Goal: Browse casually: Explore the website without a specific task or goal

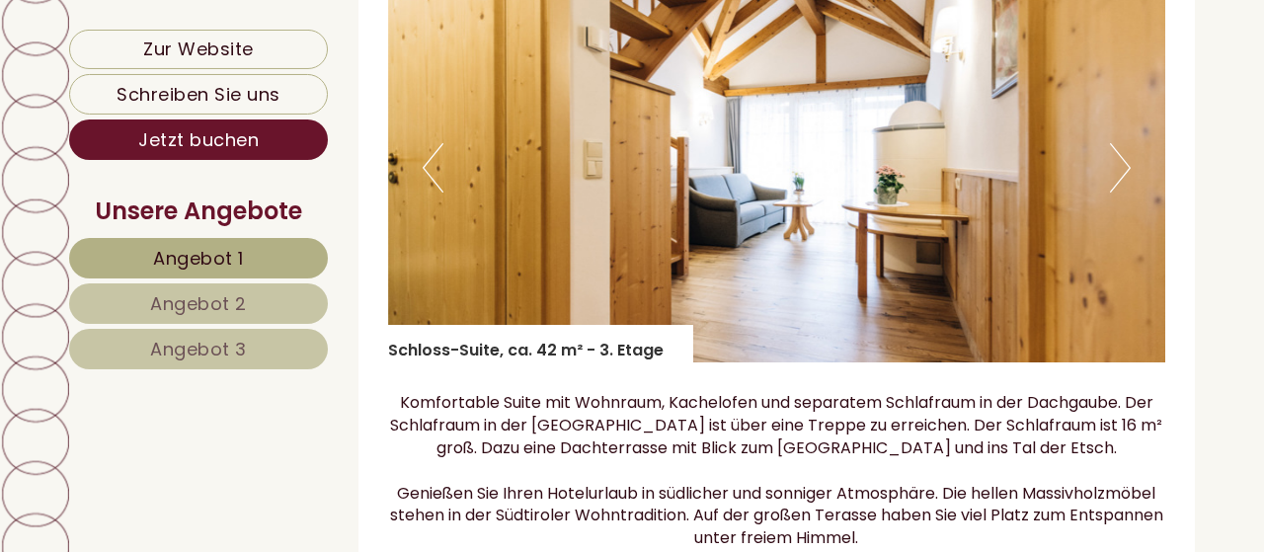
scroll to position [4726, 0]
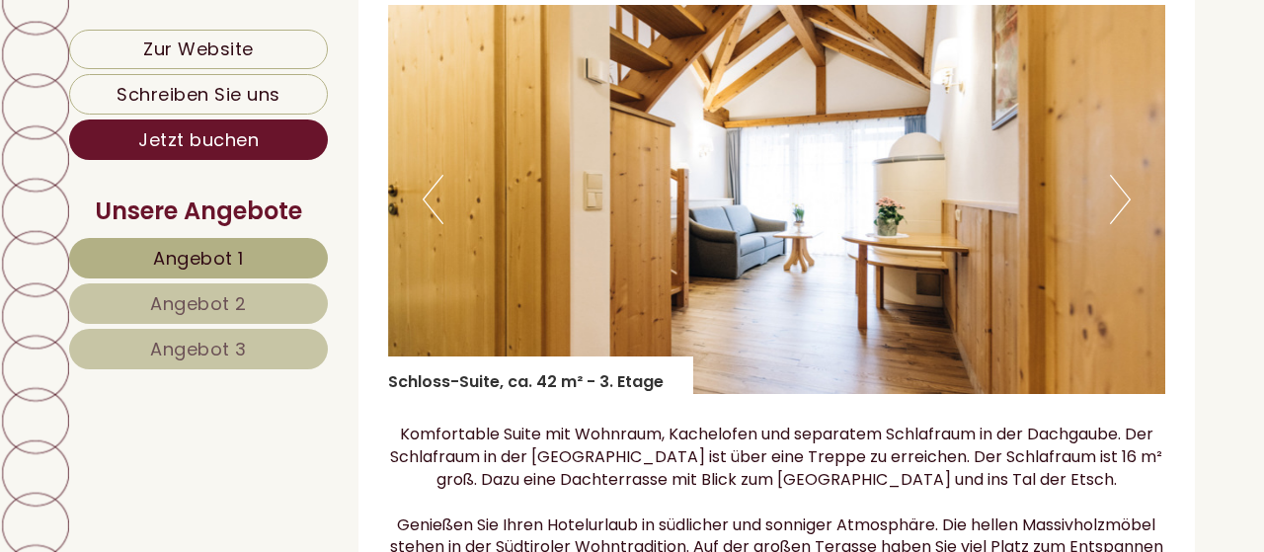
click at [1123, 215] on button "Next" at bounding box center [1120, 199] width 21 height 49
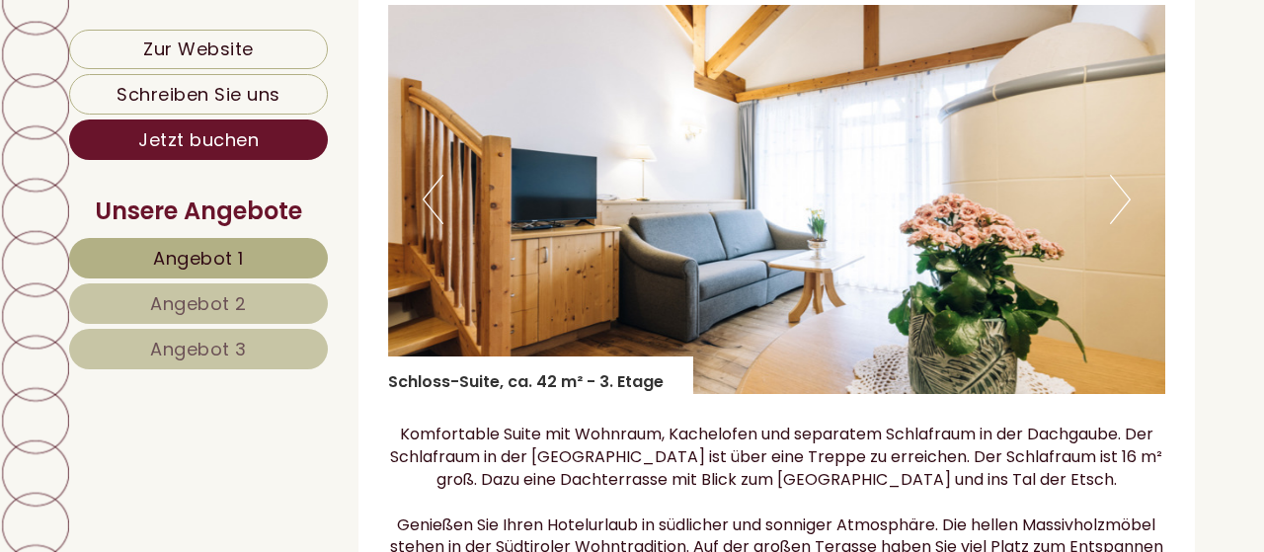
click at [1123, 215] on button "Next" at bounding box center [1120, 199] width 21 height 49
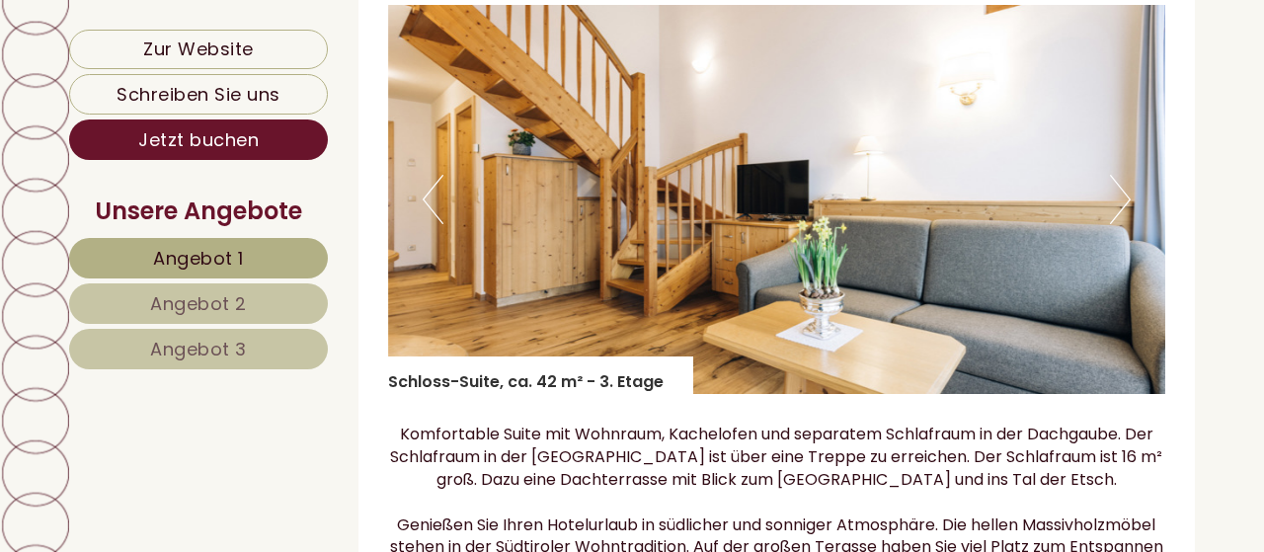
click at [1123, 215] on button "Next" at bounding box center [1120, 199] width 21 height 49
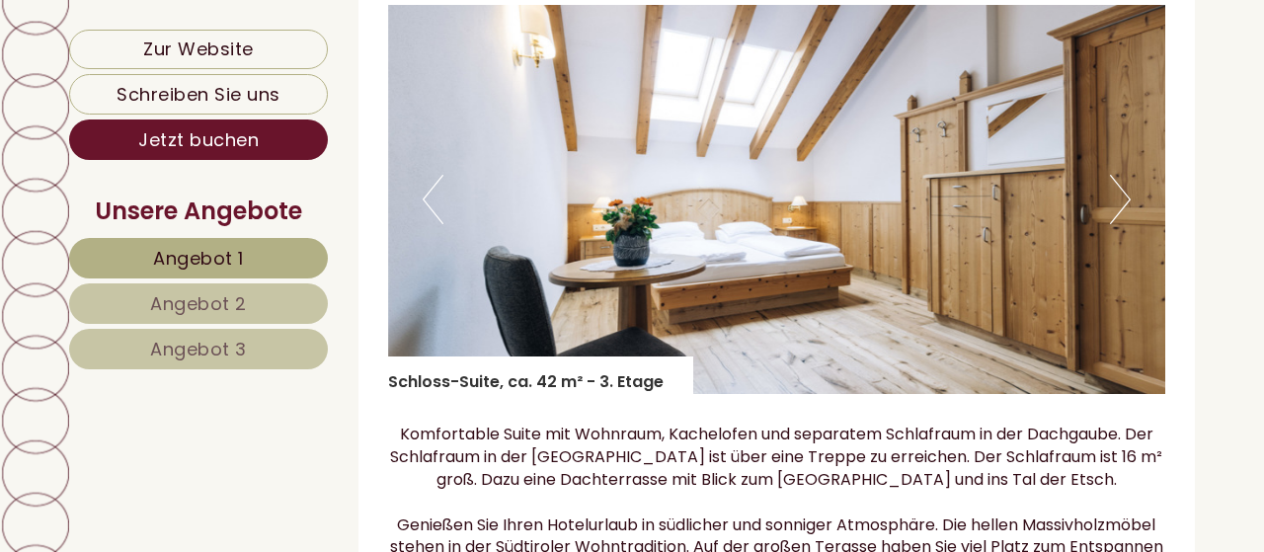
click at [1123, 215] on button "Next" at bounding box center [1120, 199] width 21 height 49
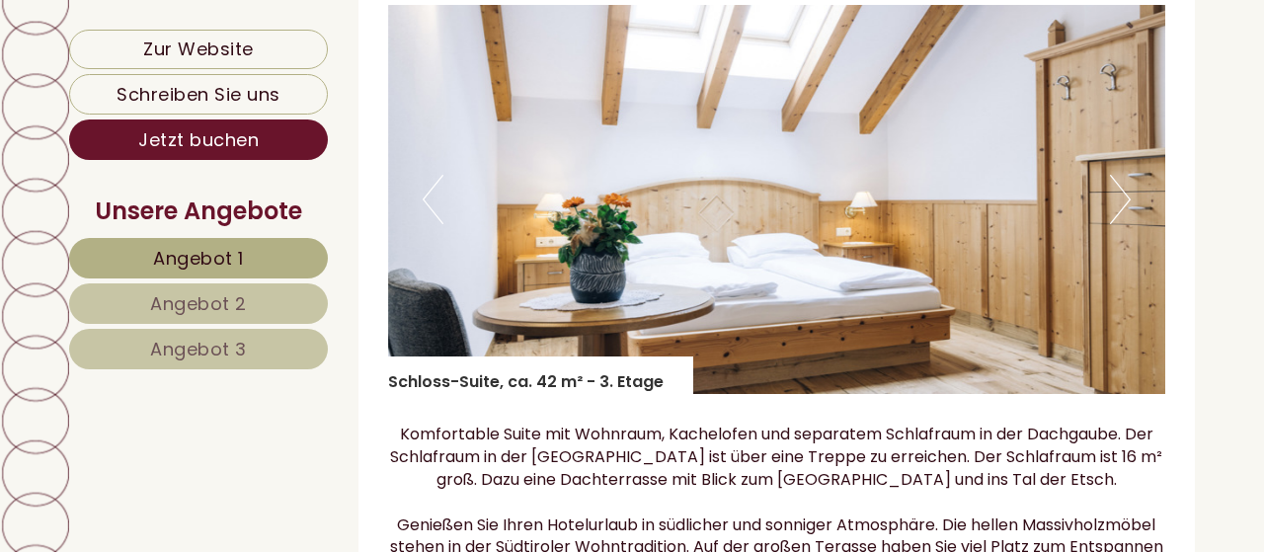
click at [1123, 215] on button "Next" at bounding box center [1120, 199] width 21 height 49
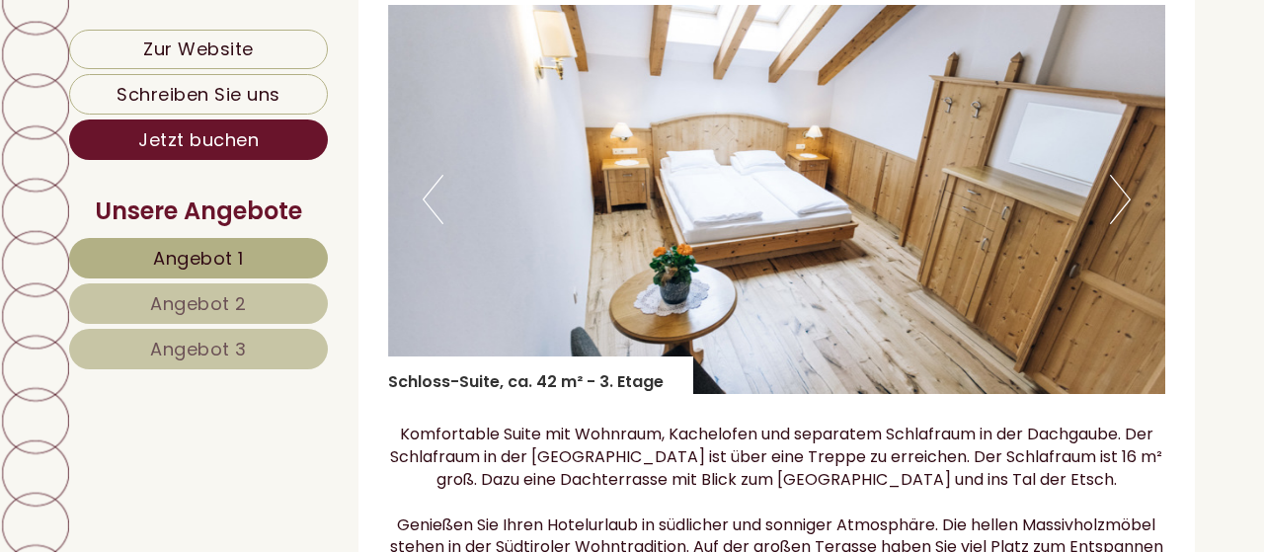
click at [1123, 215] on button "Next" at bounding box center [1120, 199] width 21 height 49
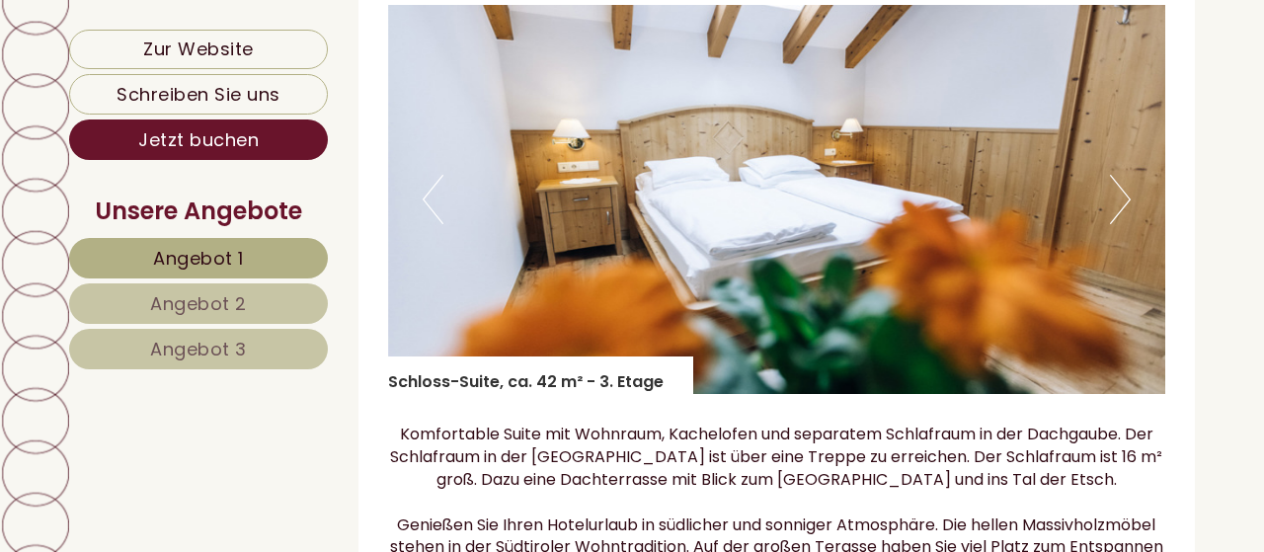
click at [1123, 215] on button "Next" at bounding box center [1120, 199] width 21 height 49
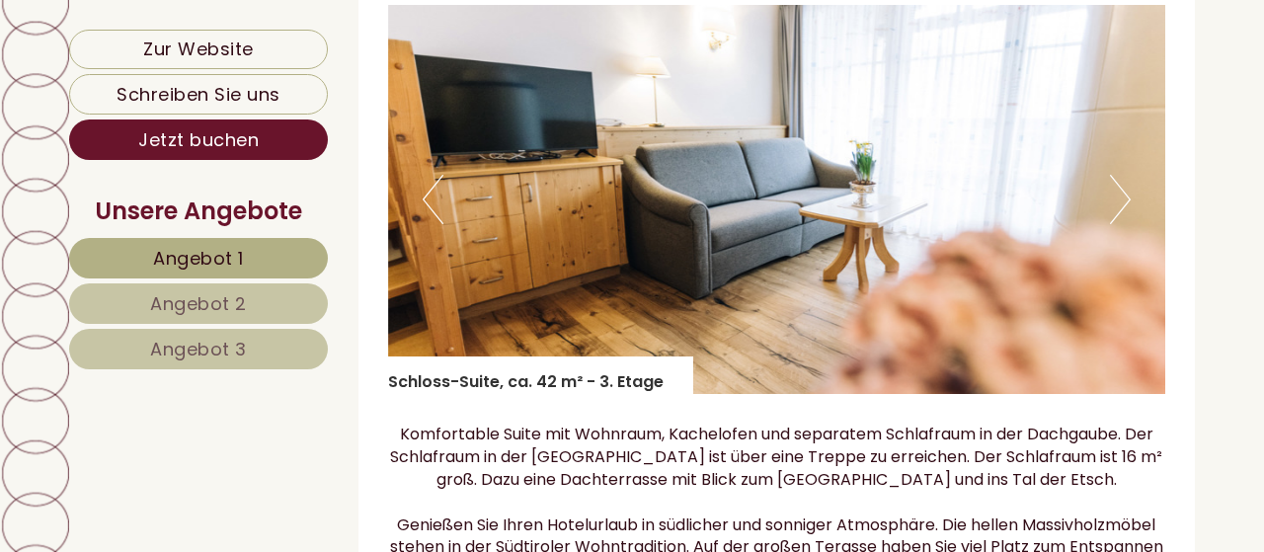
click at [1123, 215] on button "Next" at bounding box center [1120, 199] width 21 height 49
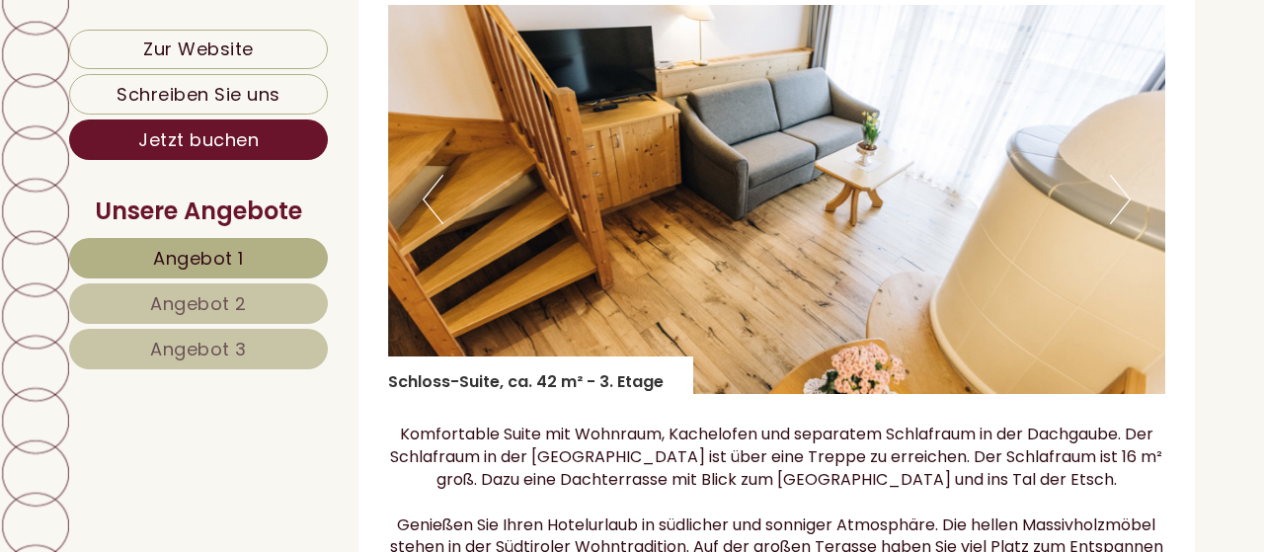
click at [1123, 215] on button "Next" at bounding box center [1120, 199] width 21 height 49
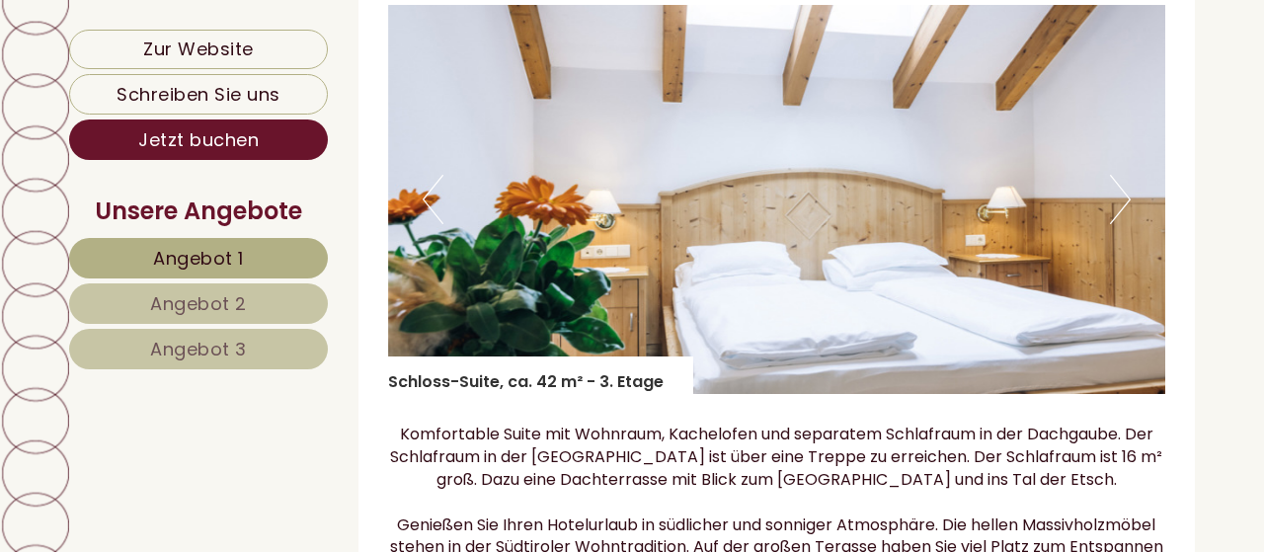
click at [1123, 215] on button "Next" at bounding box center [1120, 199] width 21 height 49
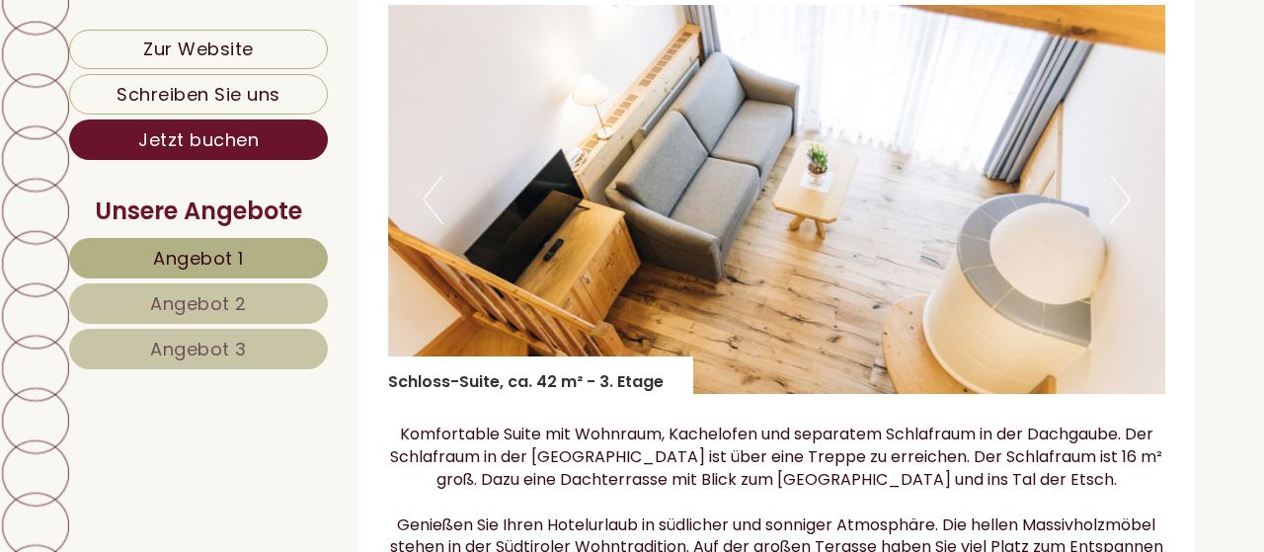
click at [1123, 215] on button "Next" at bounding box center [1120, 199] width 21 height 49
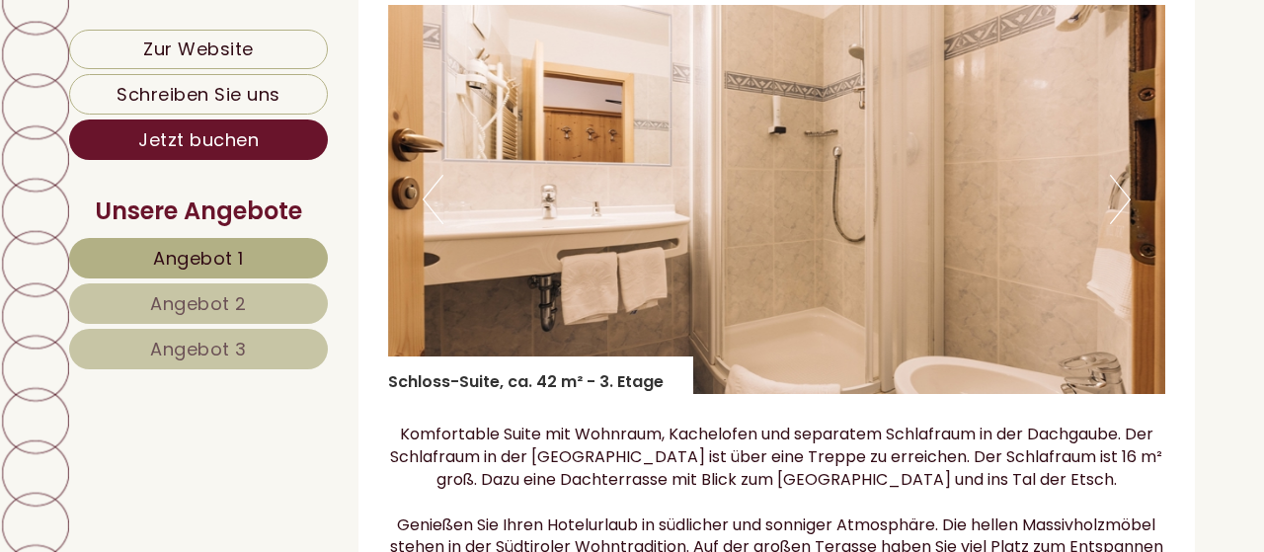
click at [1123, 215] on button "Next" at bounding box center [1120, 199] width 21 height 49
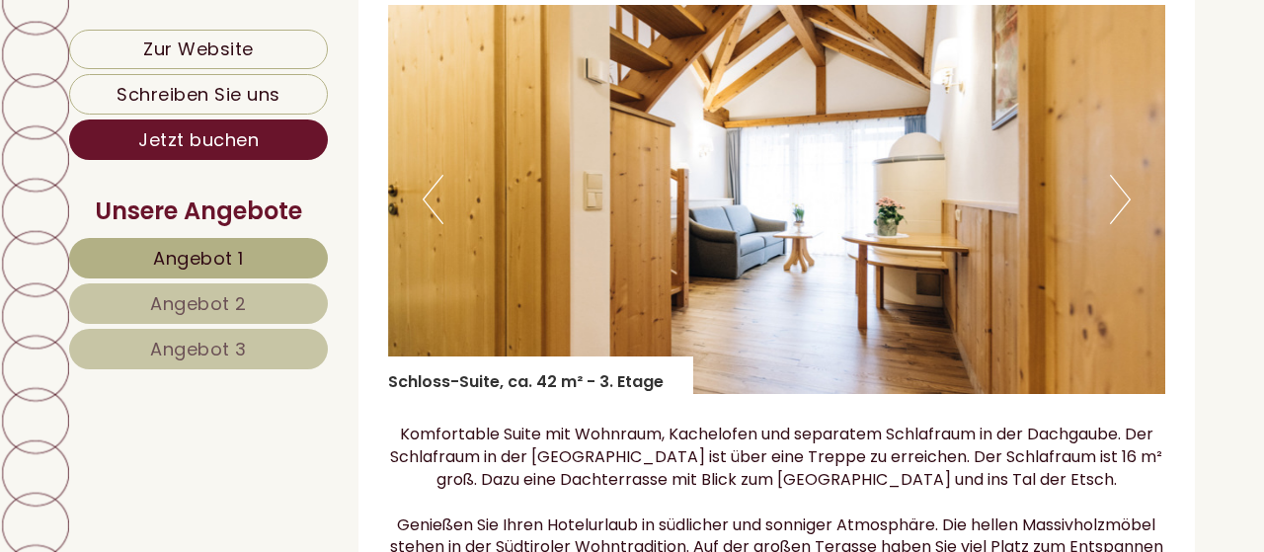
click at [1123, 215] on button "Next" at bounding box center [1120, 199] width 21 height 49
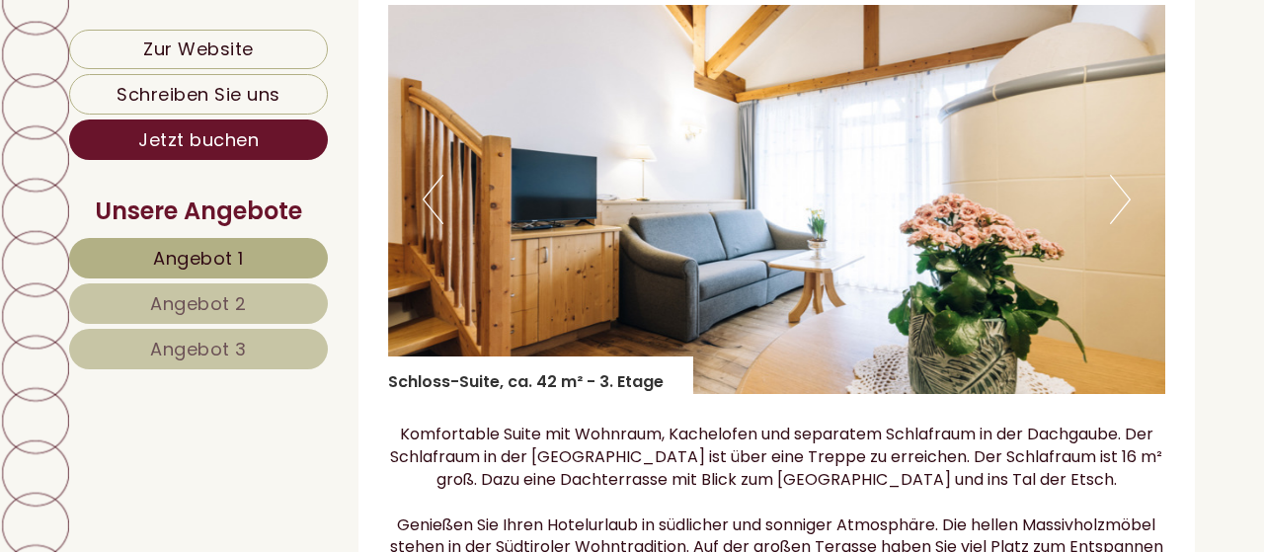
click at [1123, 215] on button "Next" at bounding box center [1120, 199] width 21 height 49
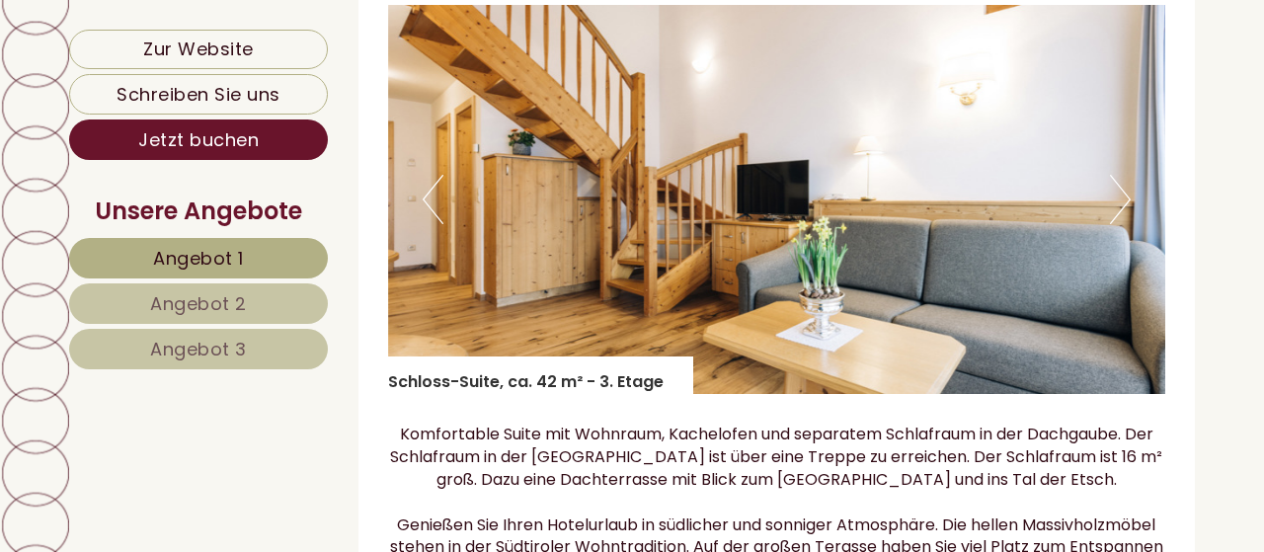
click at [1123, 215] on button "Next" at bounding box center [1120, 199] width 21 height 49
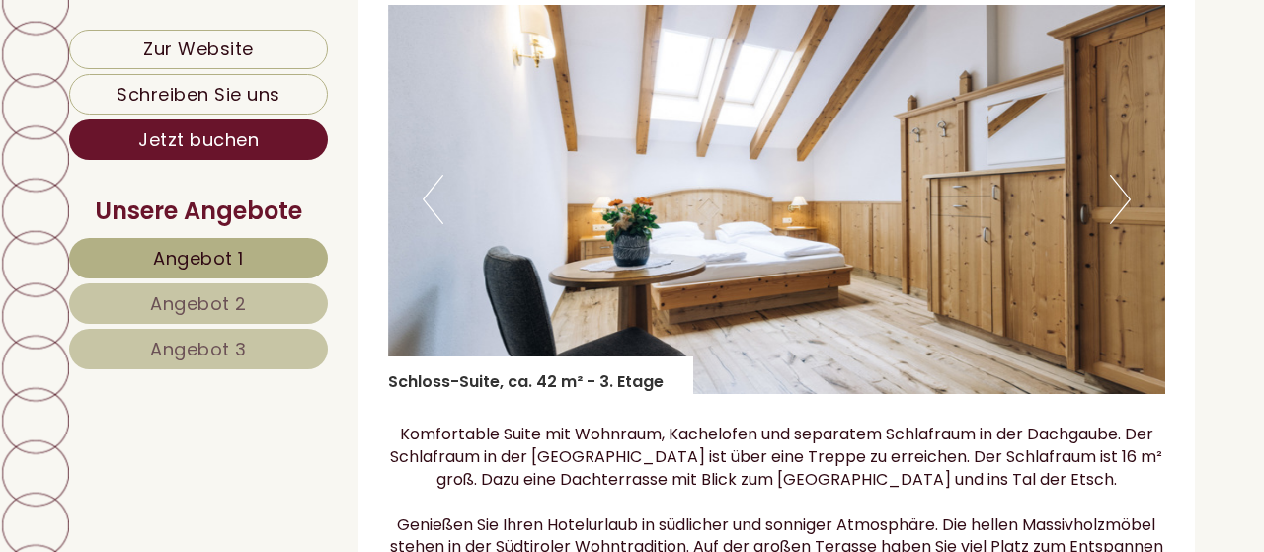
click at [1123, 215] on button "Next" at bounding box center [1120, 199] width 21 height 49
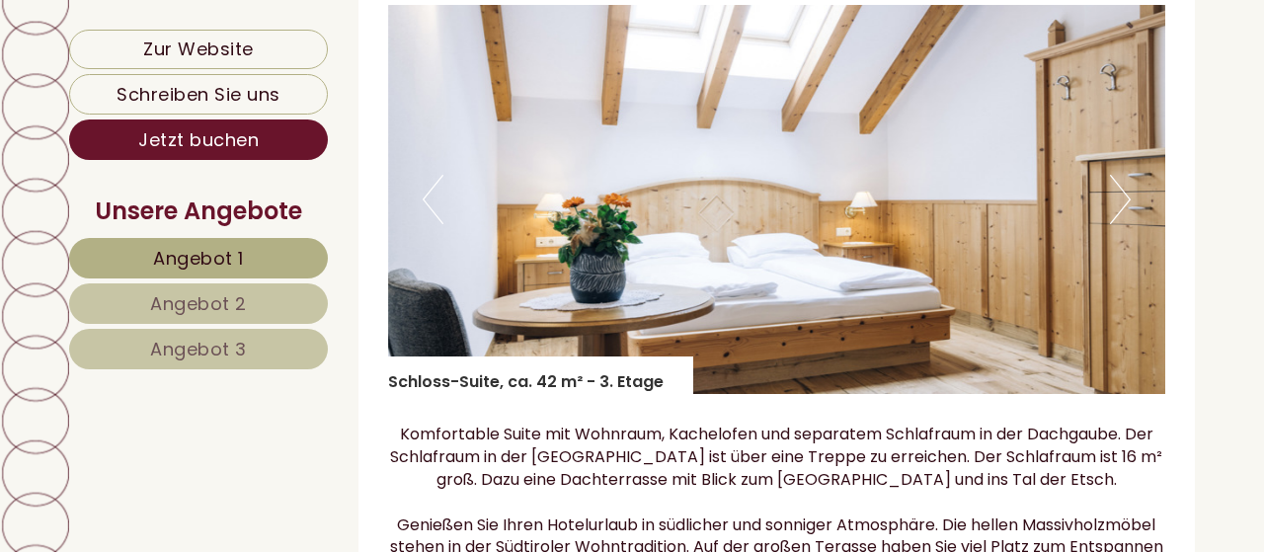
click at [1123, 215] on button "Next" at bounding box center [1120, 199] width 21 height 49
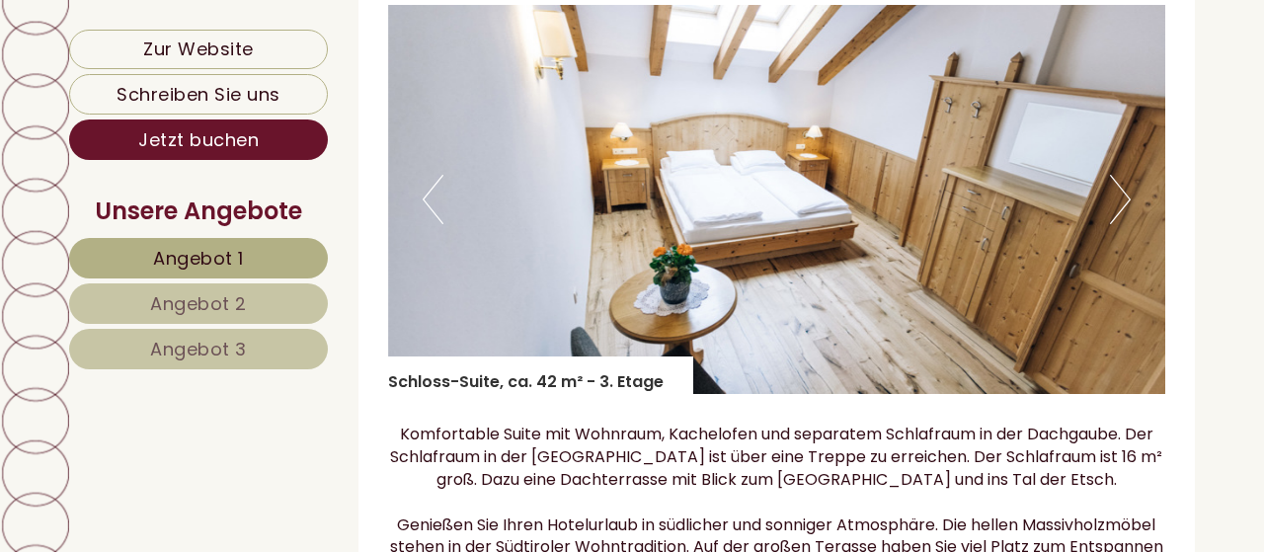
click at [1123, 215] on button "Next" at bounding box center [1120, 199] width 21 height 49
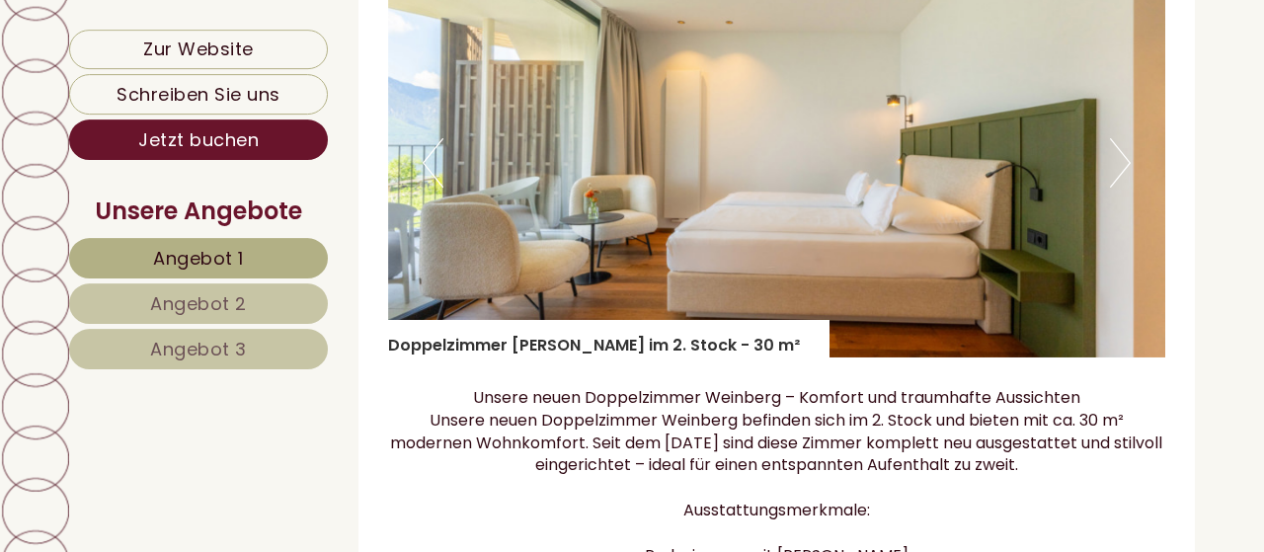
scroll to position [3082, 0]
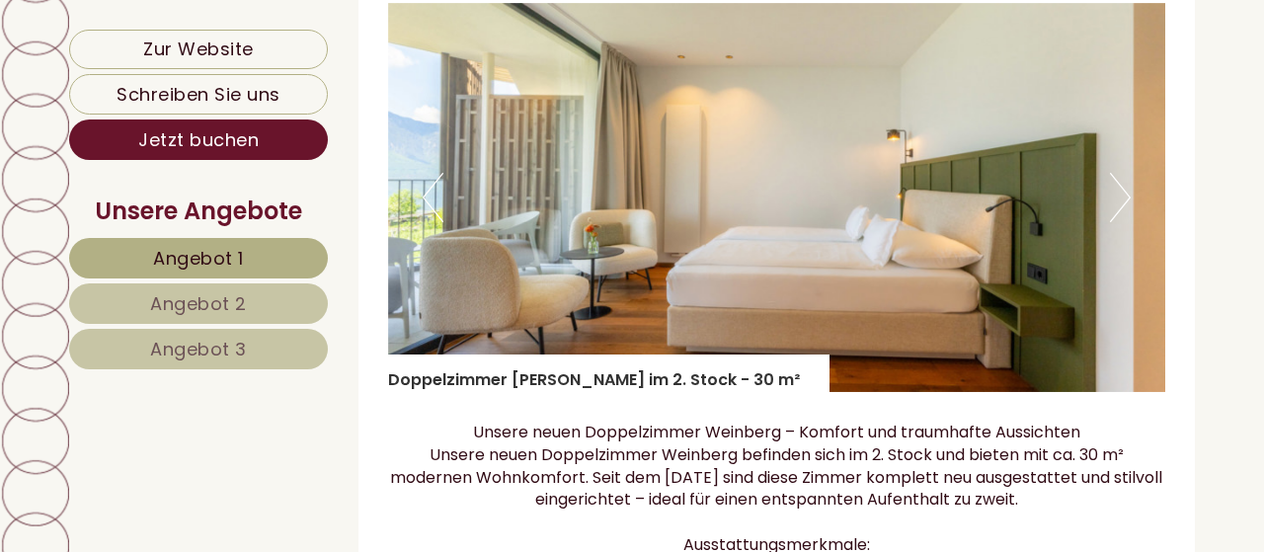
click at [1123, 215] on button "Next" at bounding box center [1120, 197] width 21 height 49
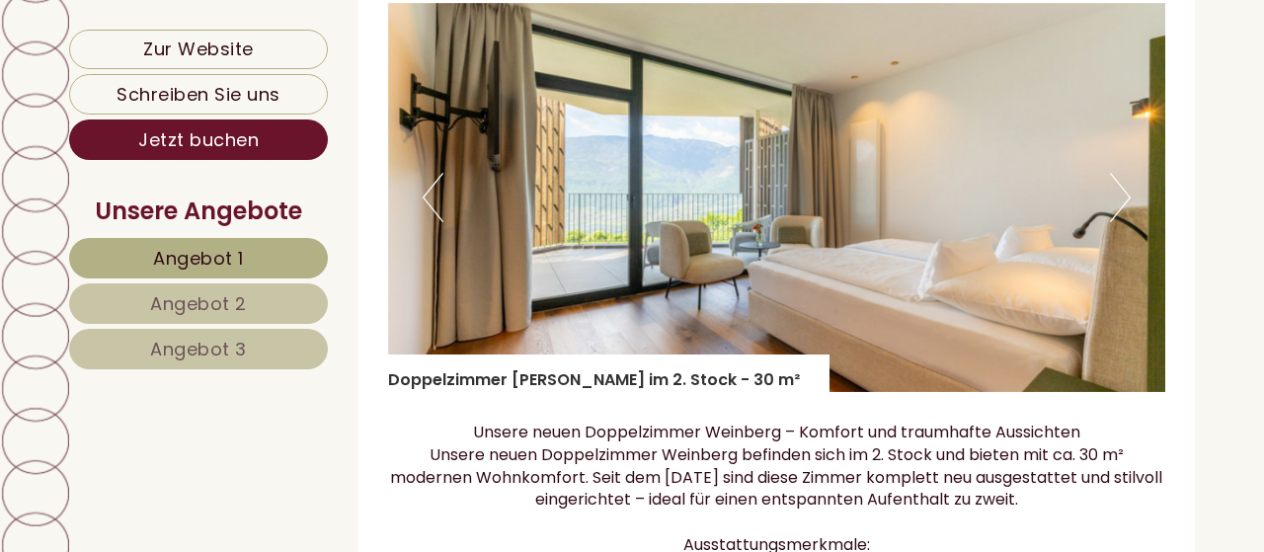
click at [1123, 215] on button "Next" at bounding box center [1120, 197] width 21 height 49
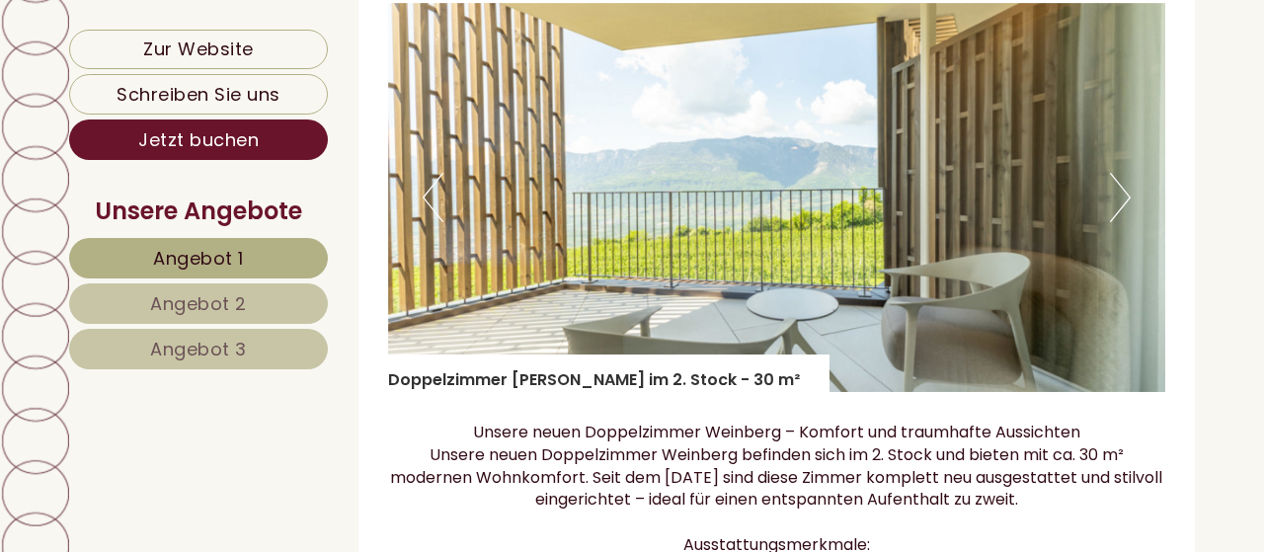
click at [1123, 215] on button "Next" at bounding box center [1120, 197] width 21 height 49
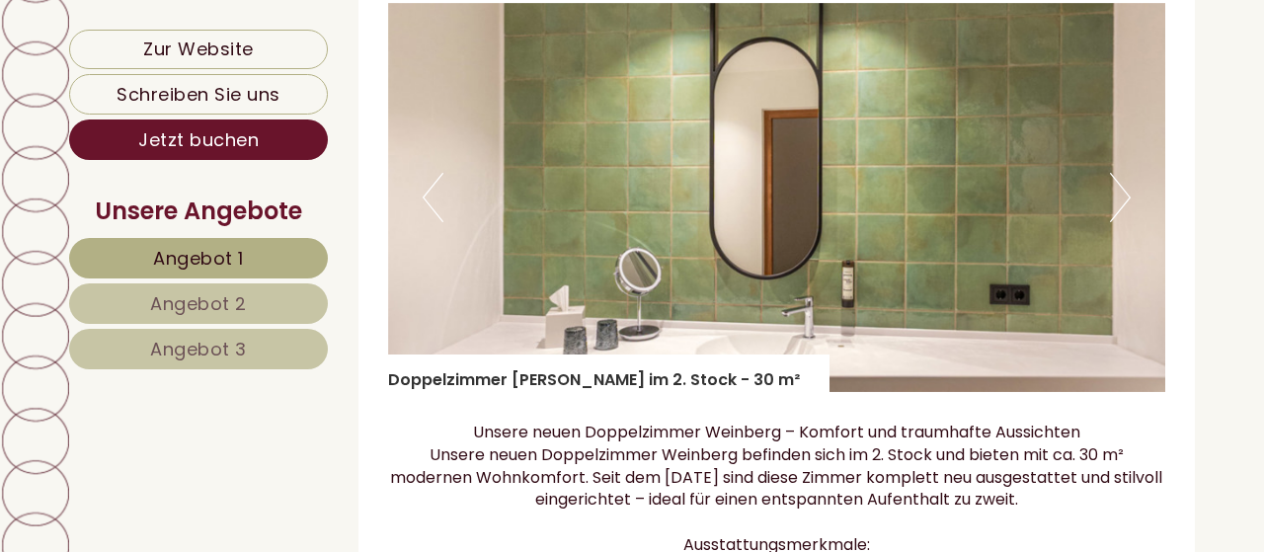
click at [1123, 215] on button "Next" at bounding box center [1120, 197] width 21 height 49
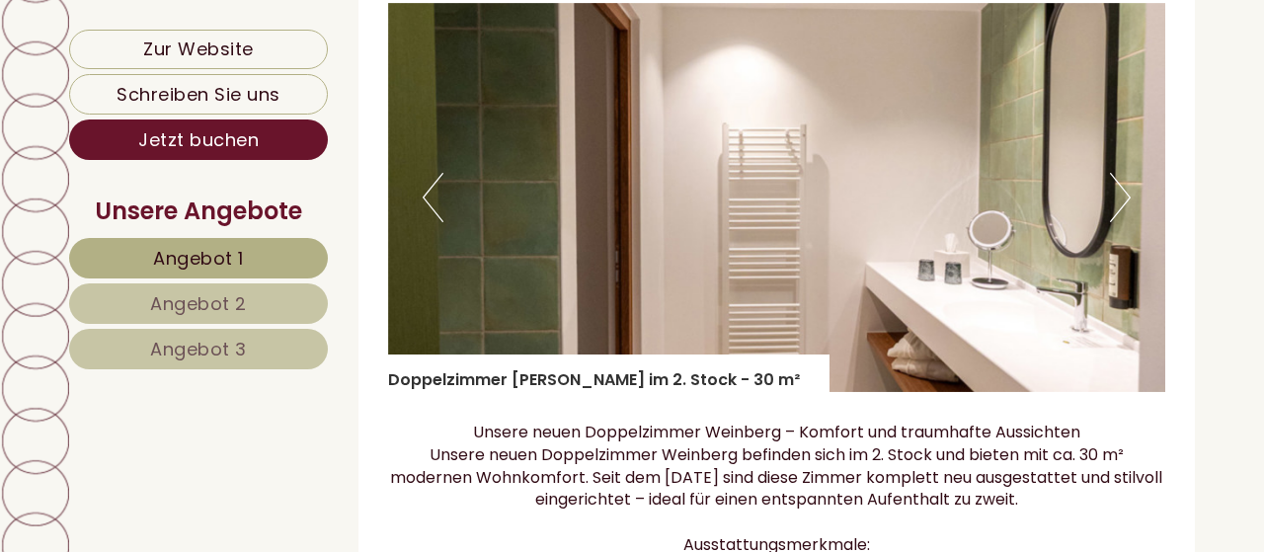
click at [1123, 215] on button "Next" at bounding box center [1120, 197] width 21 height 49
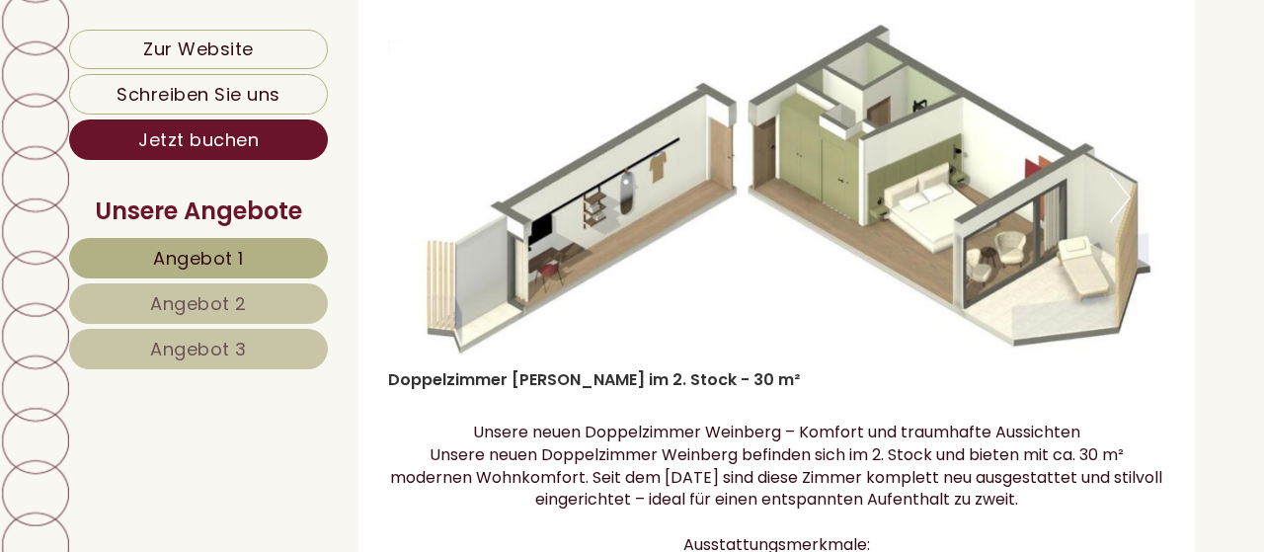
click at [1123, 215] on button "Next" at bounding box center [1120, 197] width 21 height 49
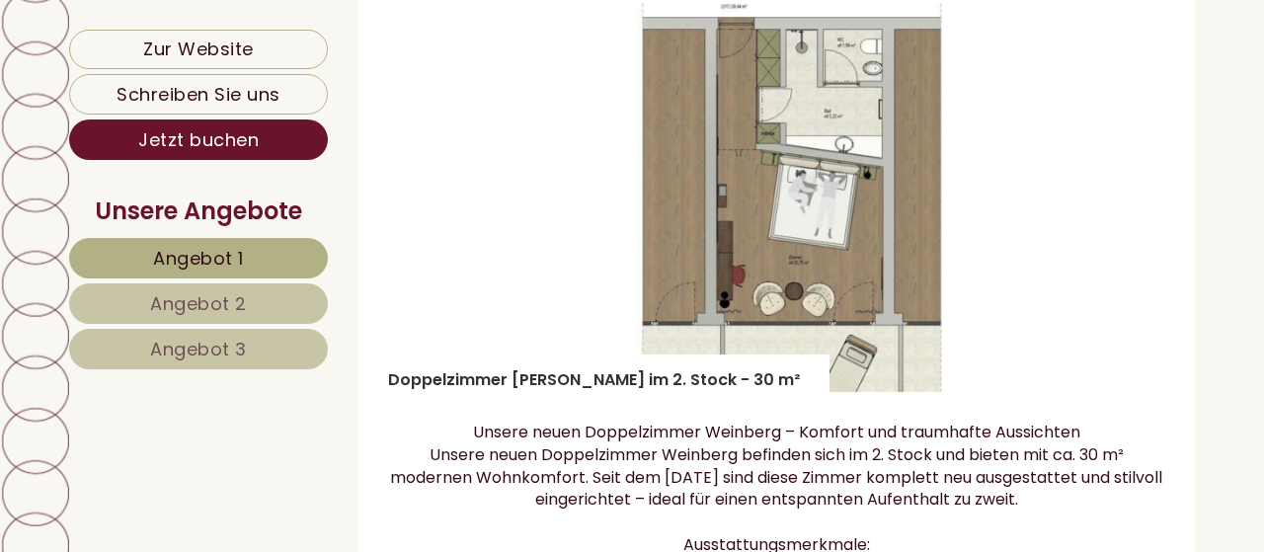
click at [1123, 215] on button "Next" at bounding box center [1120, 197] width 21 height 49
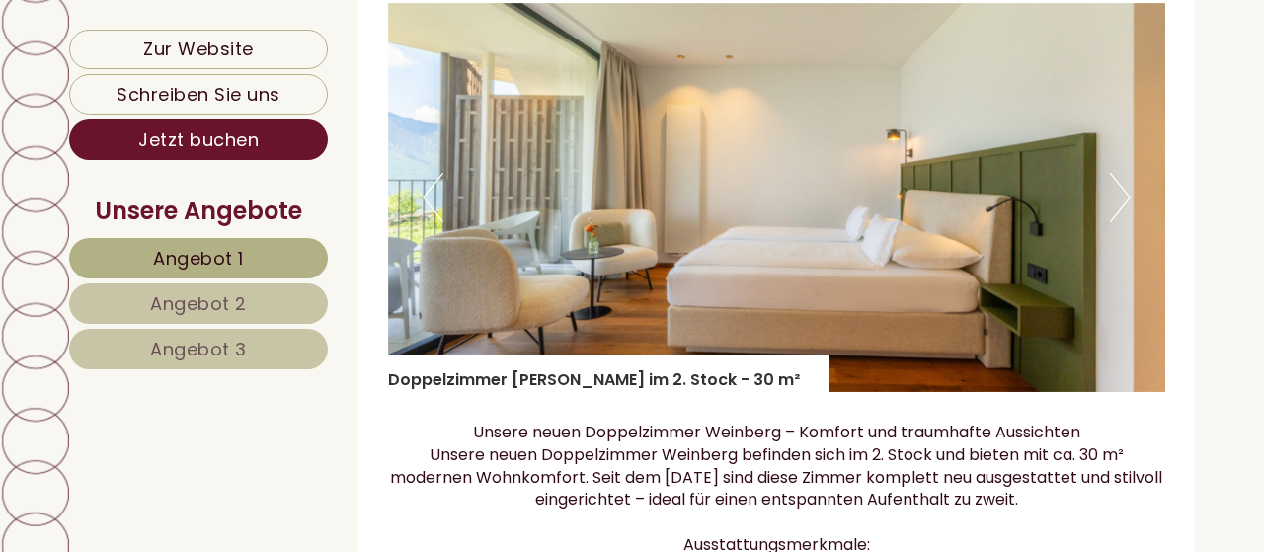
click at [1123, 215] on button "Next" at bounding box center [1120, 197] width 21 height 49
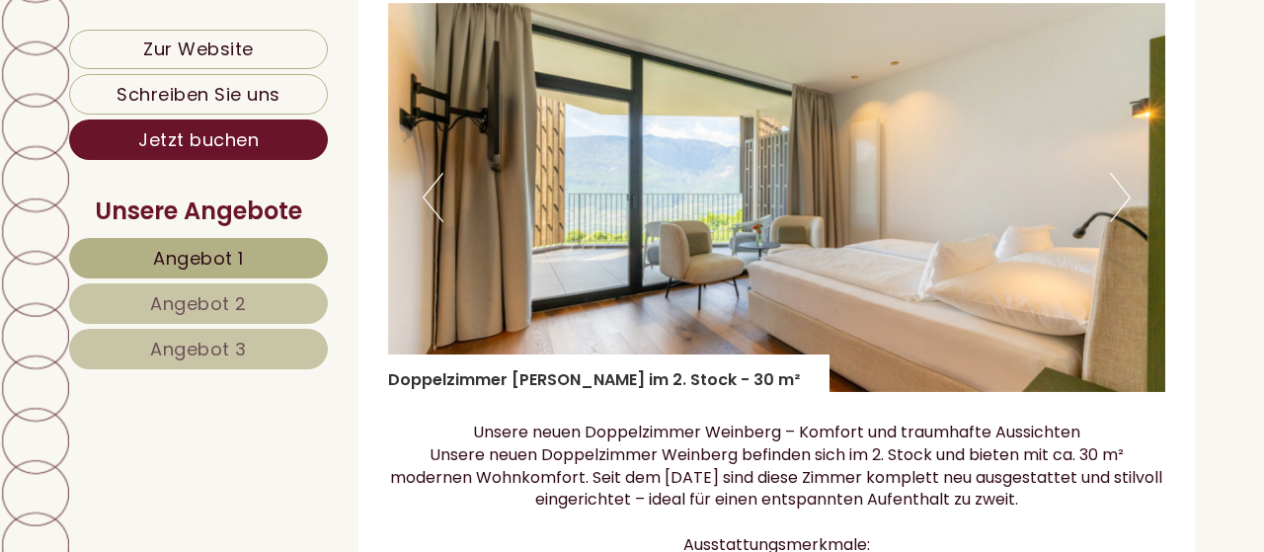
click at [1123, 215] on button "Next" at bounding box center [1120, 197] width 21 height 49
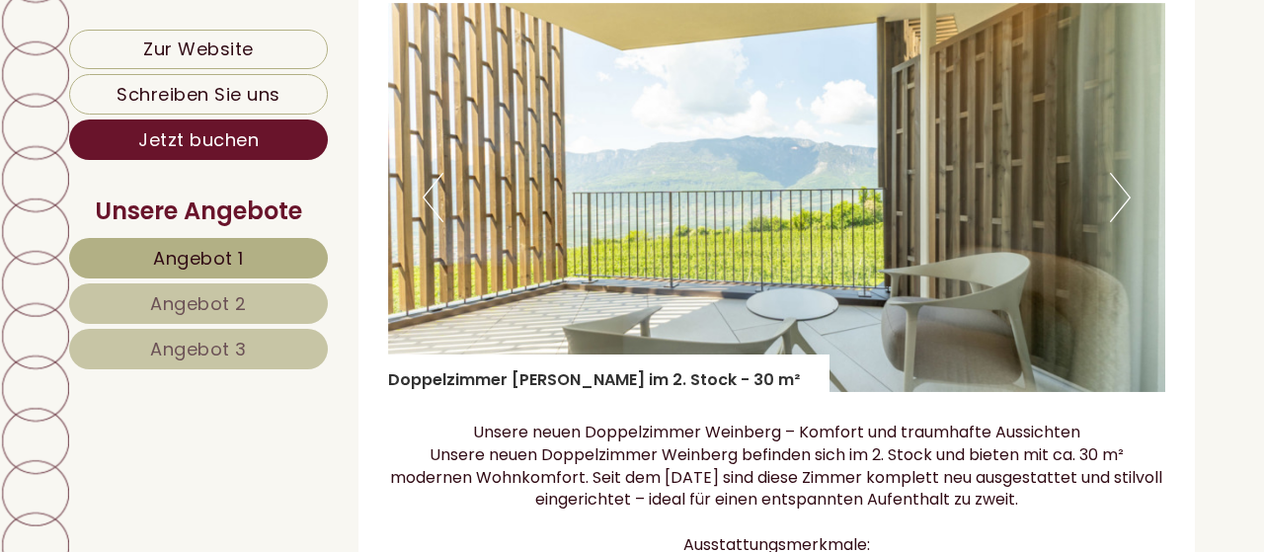
click at [1123, 215] on button "Next" at bounding box center [1120, 197] width 21 height 49
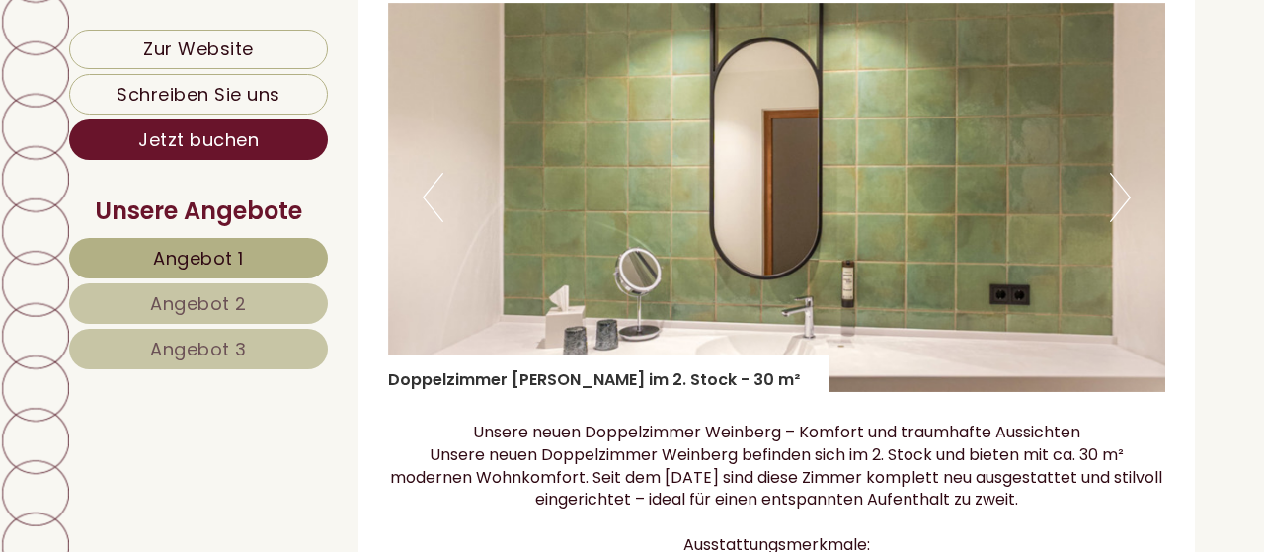
click at [1123, 215] on button "Next" at bounding box center [1120, 197] width 21 height 49
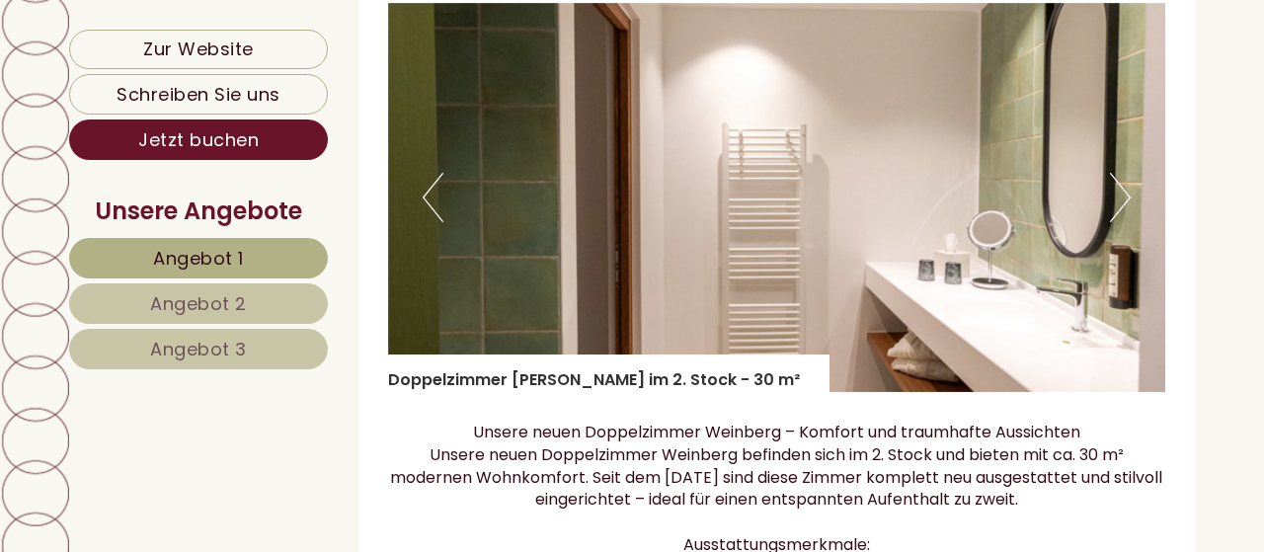
click at [1123, 215] on button "Next" at bounding box center [1120, 197] width 21 height 49
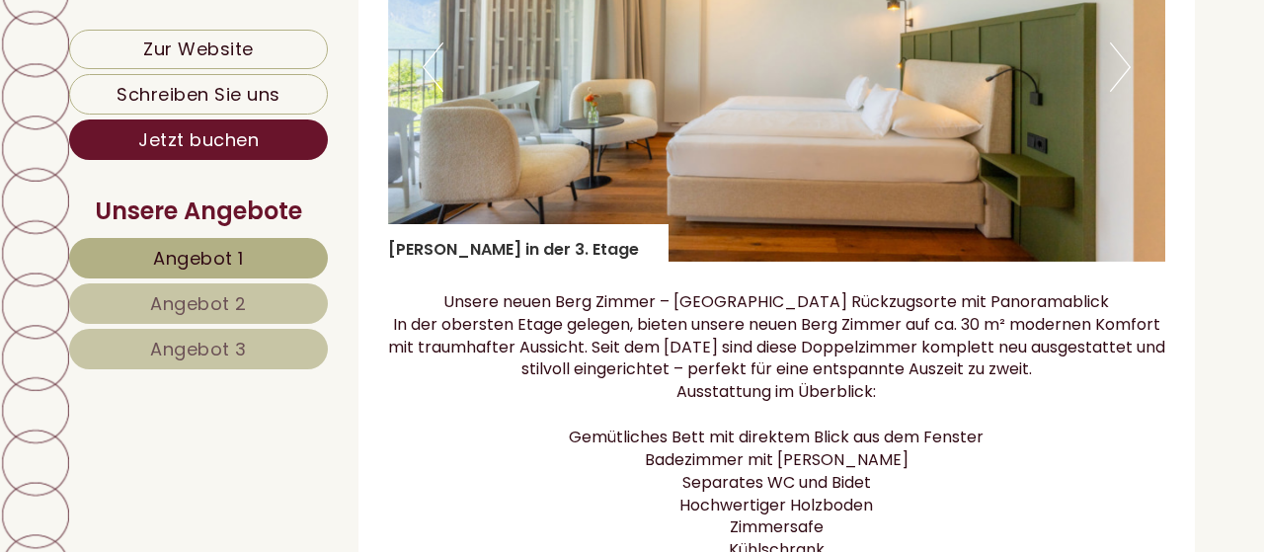
scroll to position [1438, 0]
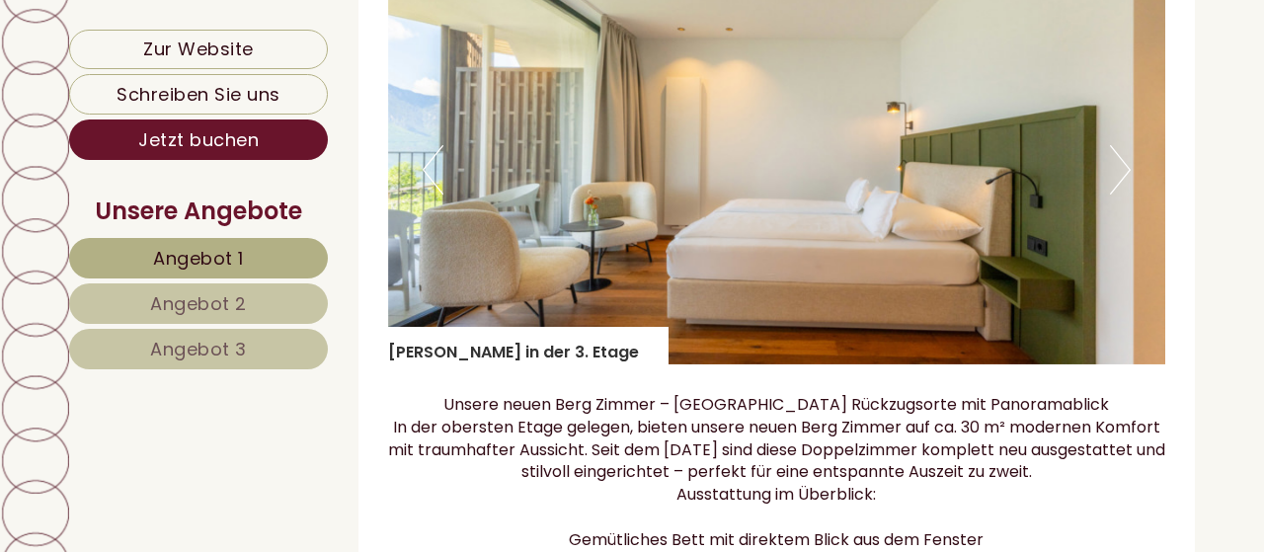
click at [1119, 185] on button "Next" at bounding box center [1120, 169] width 21 height 49
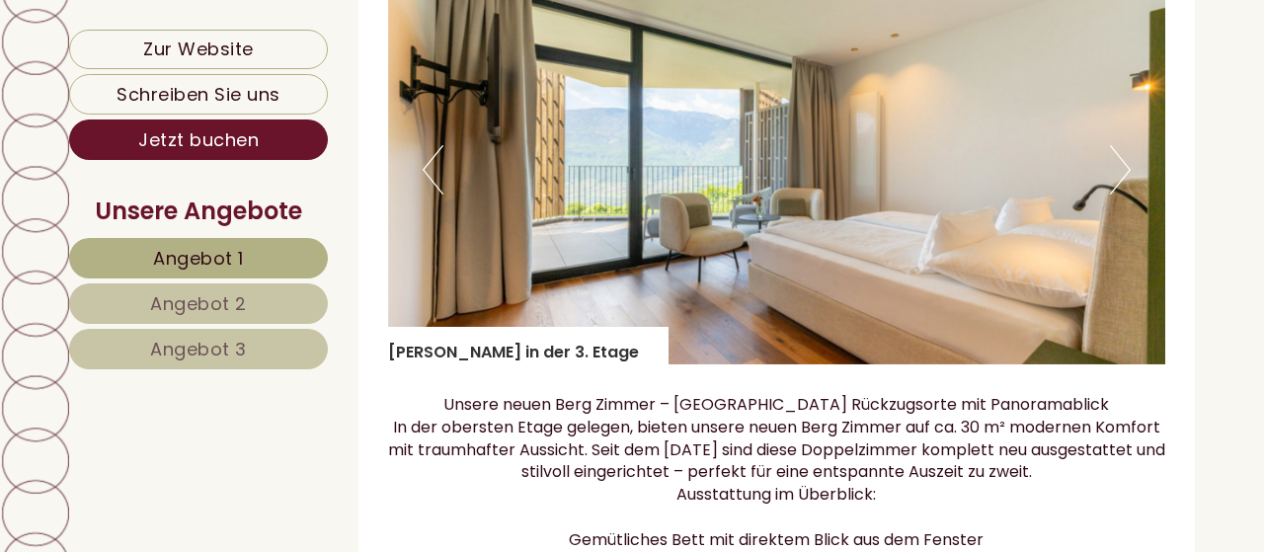
click at [1119, 185] on button "Next" at bounding box center [1120, 169] width 21 height 49
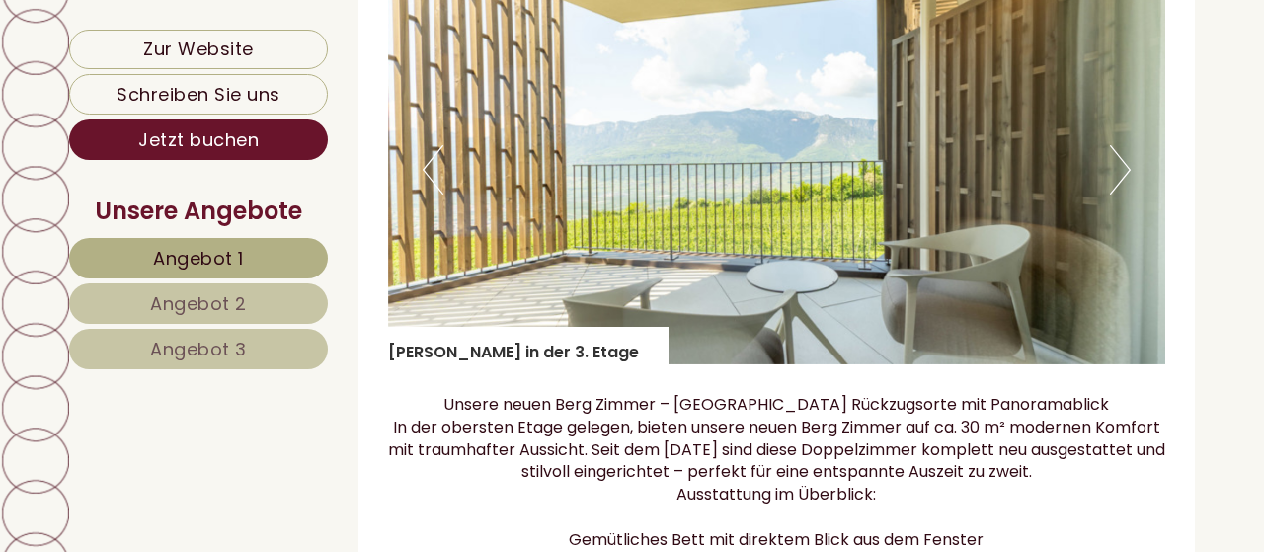
click at [1119, 185] on button "Next" at bounding box center [1120, 169] width 21 height 49
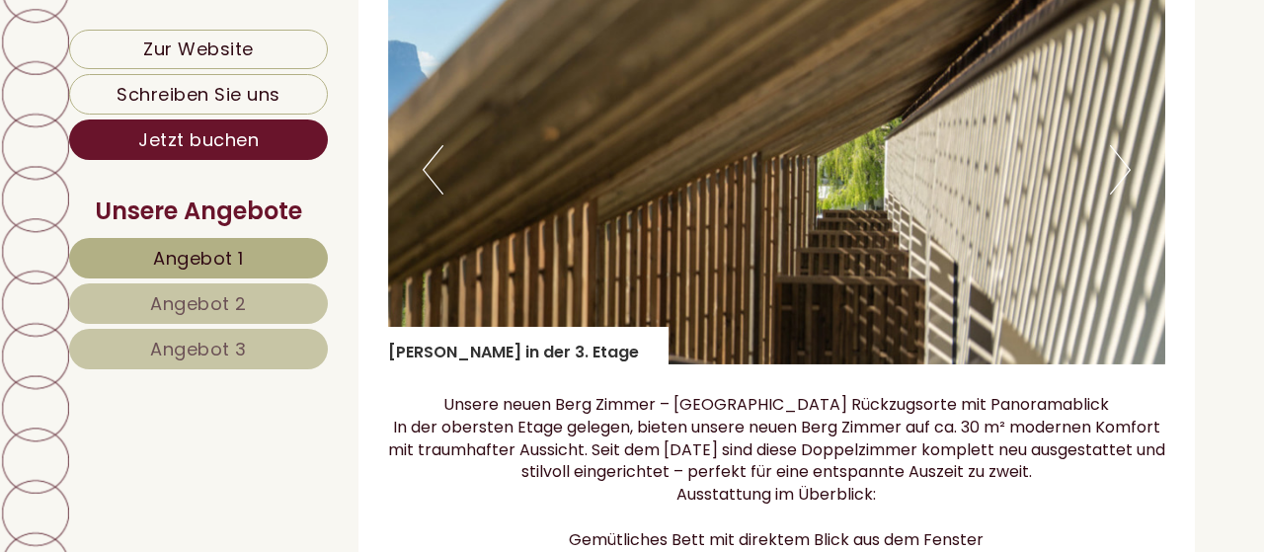
click at [1119, 185] on button "Next" at bounding box center [1120, 169] width 21 height 49
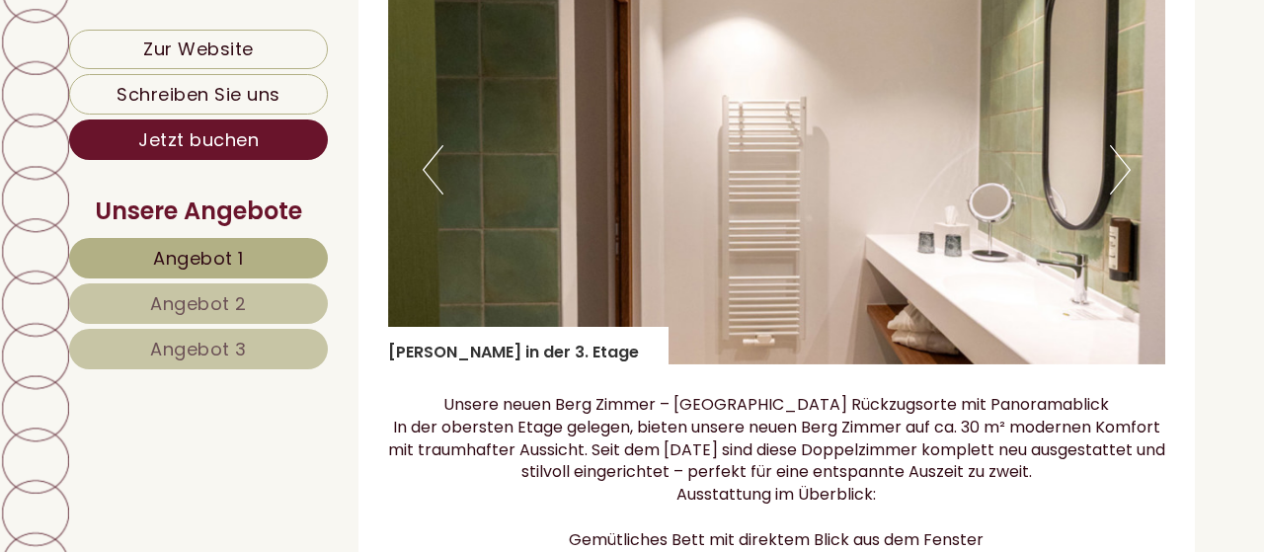
click at [1119, 185] on button "Next" at bounding box center [1120, 169] width 21 height 49
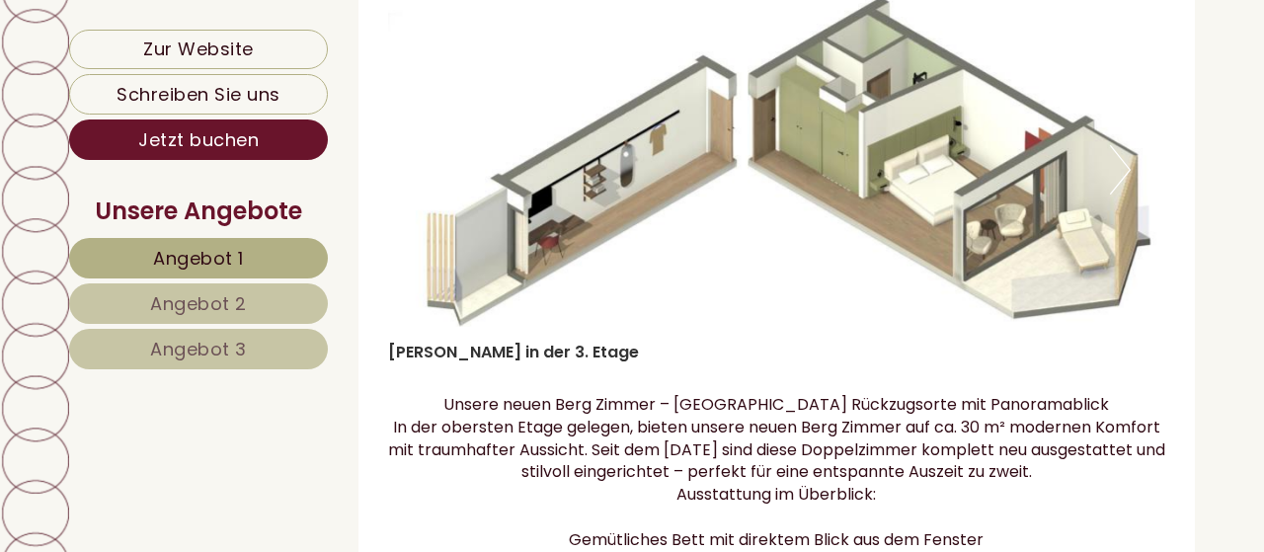
click at [1119, 185] on button "Next" at bounding box center [1120, 169] width 21 height 49
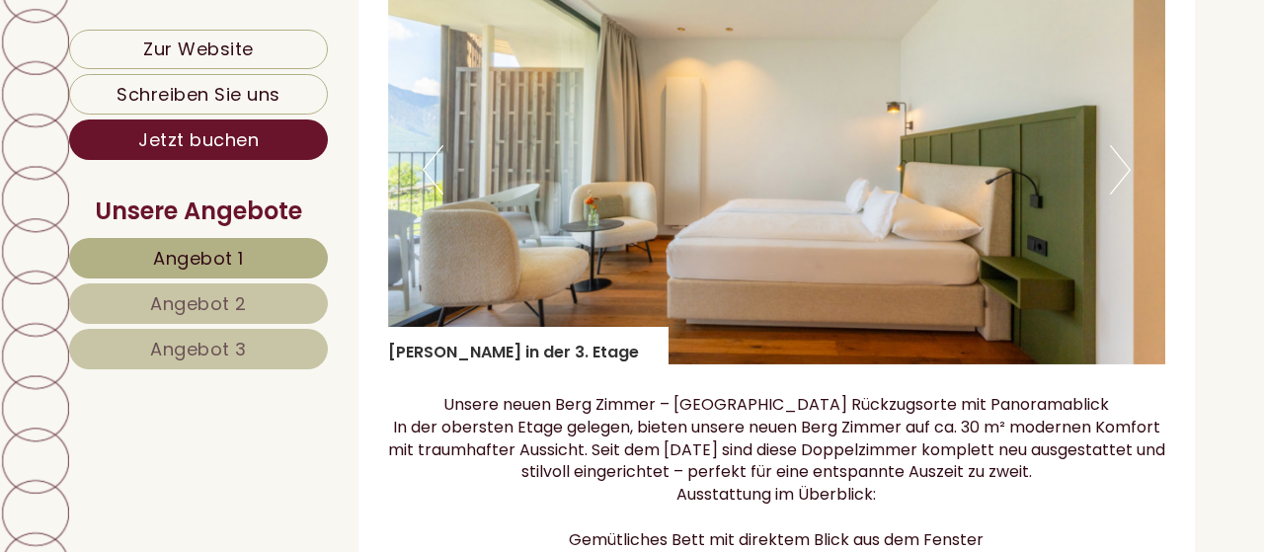
click at [1119, 185] on button "Next" at bounding box center [1120, 169] width 21 height 49
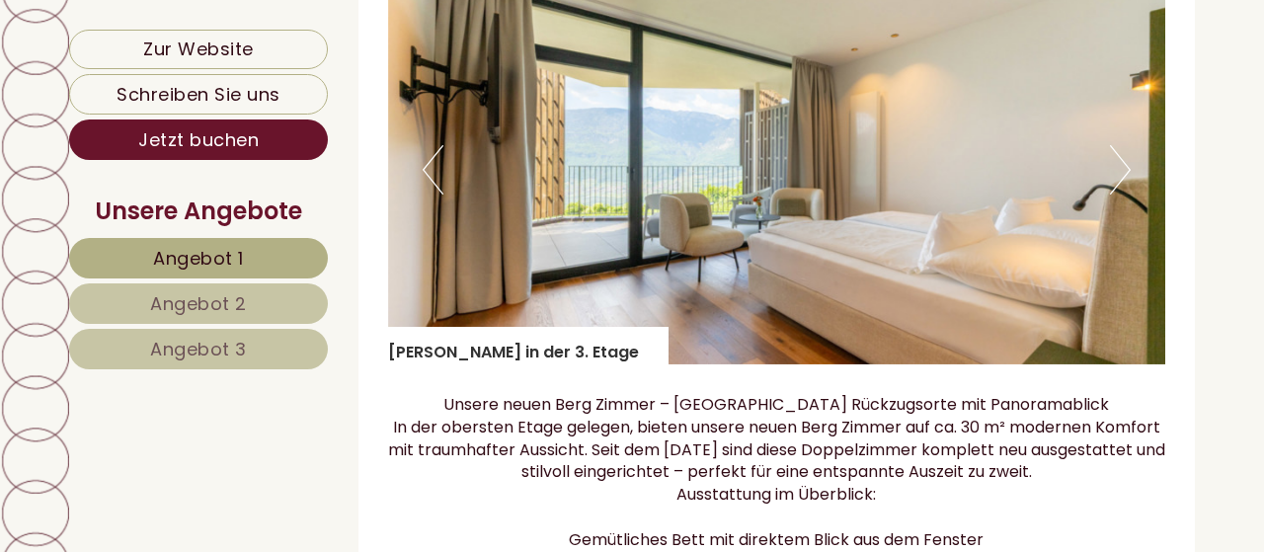
click at [1119, 185] on button "Next" at bounding box center [1120, 169] width 21 height 49
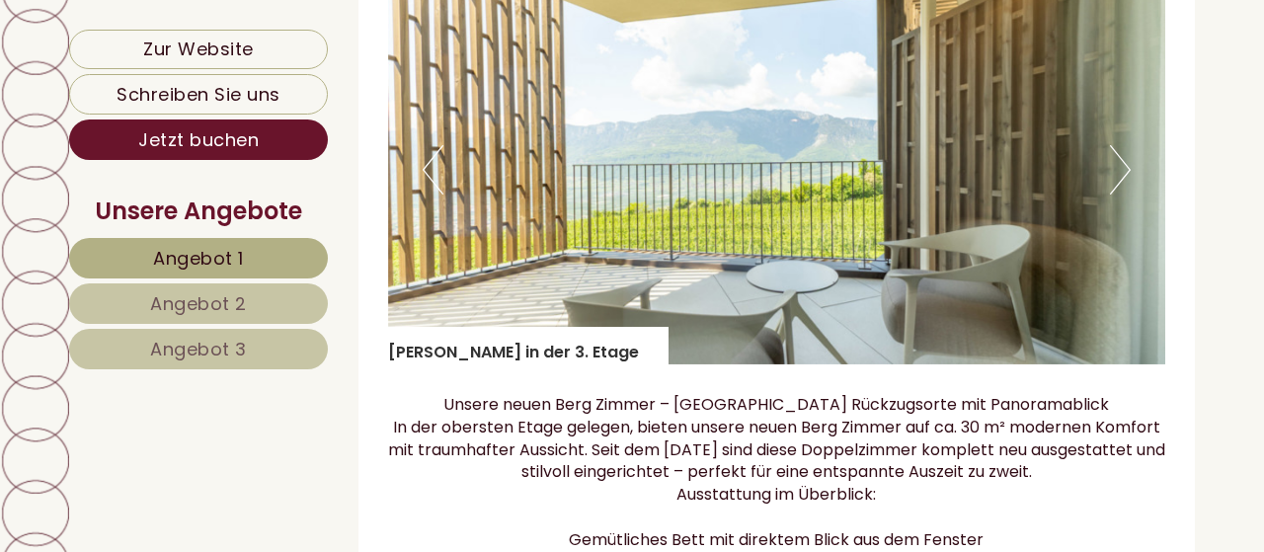
click at [1119, 185] on button "Next" at bounding box center [1120, 169] width 21 height 49
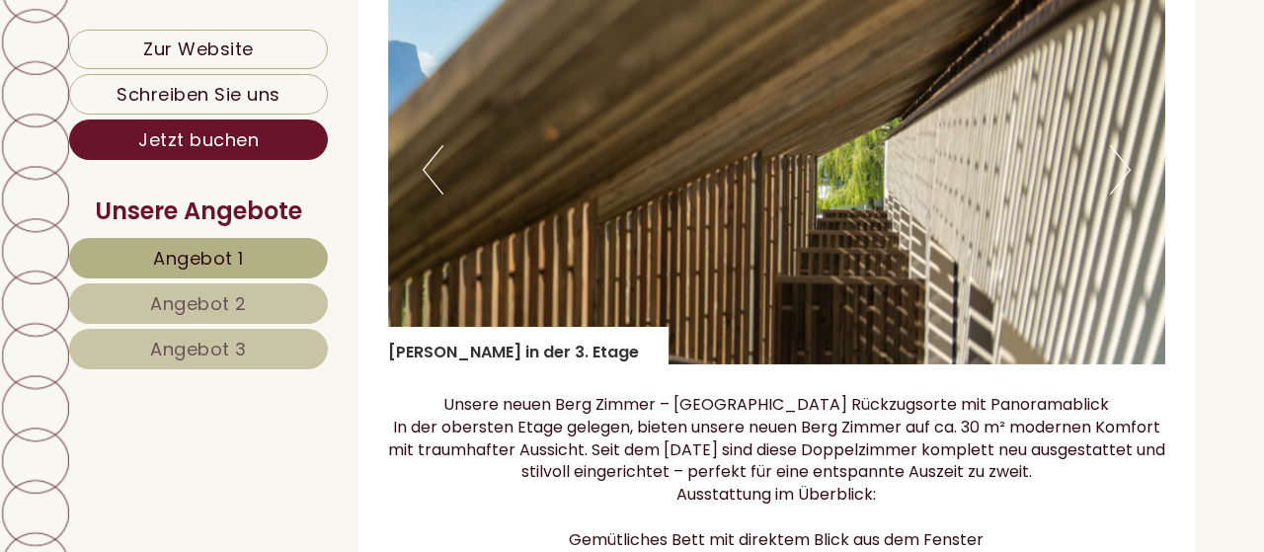
click at [1119, 185] on button "Next" at bounding box center [1120, 169] width 21 height 49
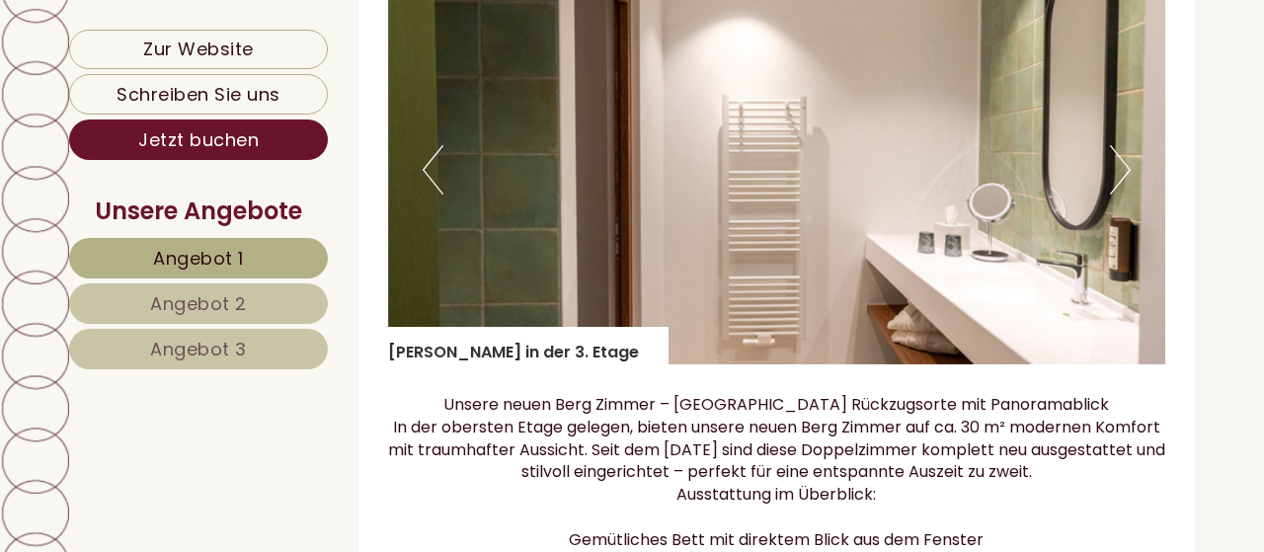
click at [1119, 185] on button "Next" at bounding box center [1120, 169] width 21 height 49
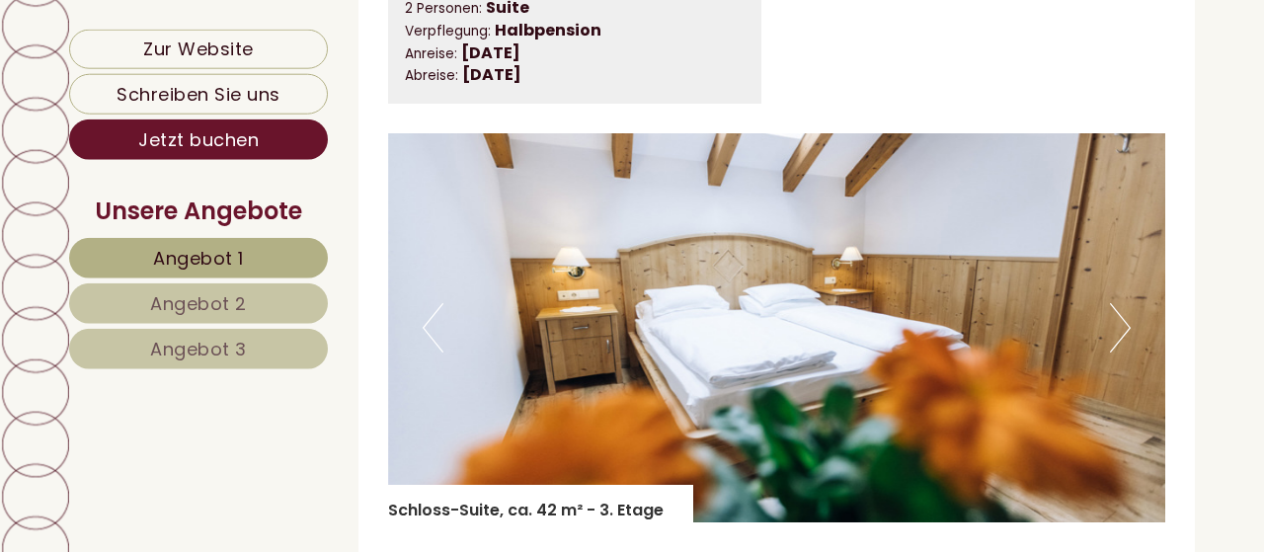
scroll to position [4623, 0]
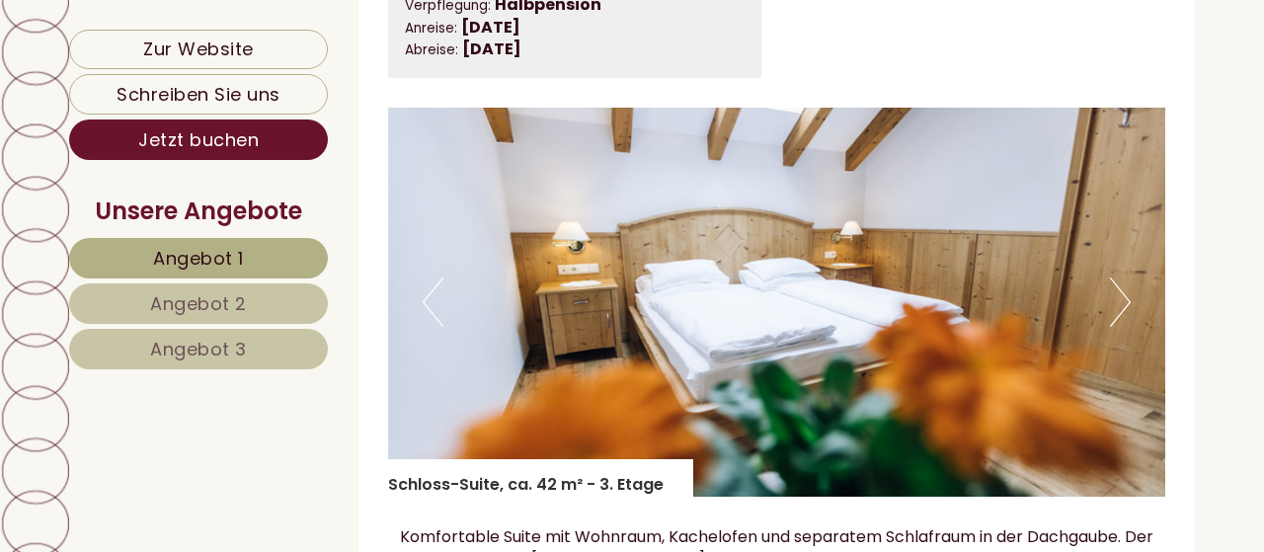
click at [1120, 312] on button "Next" at bounding box center [1120, 302] width 21 height 49
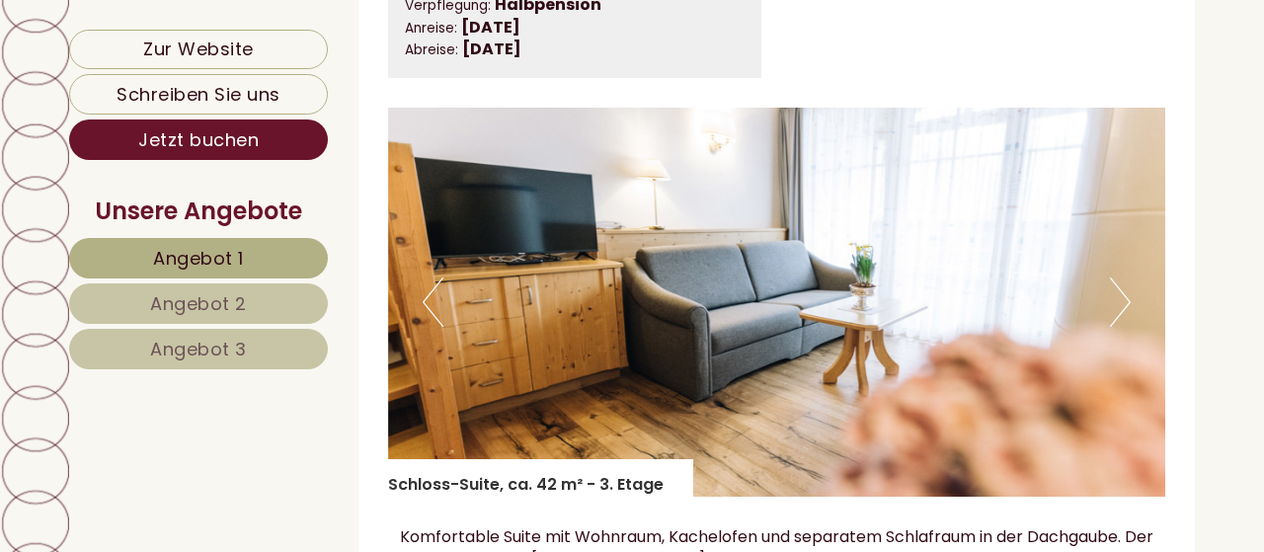
click at [1120, 312] on button "Next" at bounding box center [1120, 302] width 21 height 49
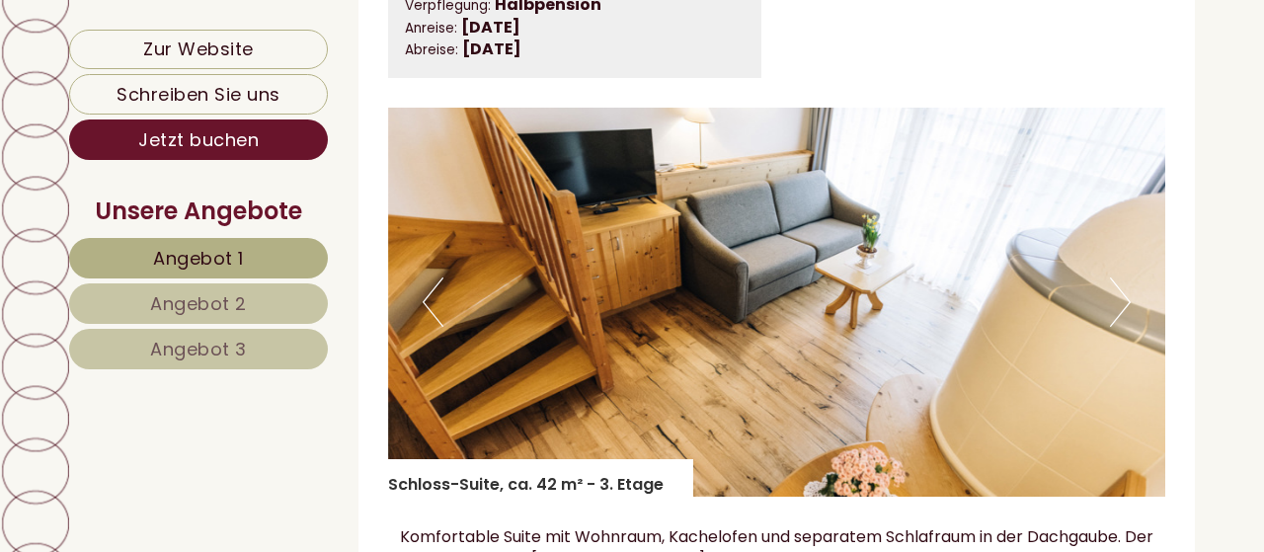
click at [1120, 312] on button "Next" at bounding box center [1120, 302] width 21 height 49
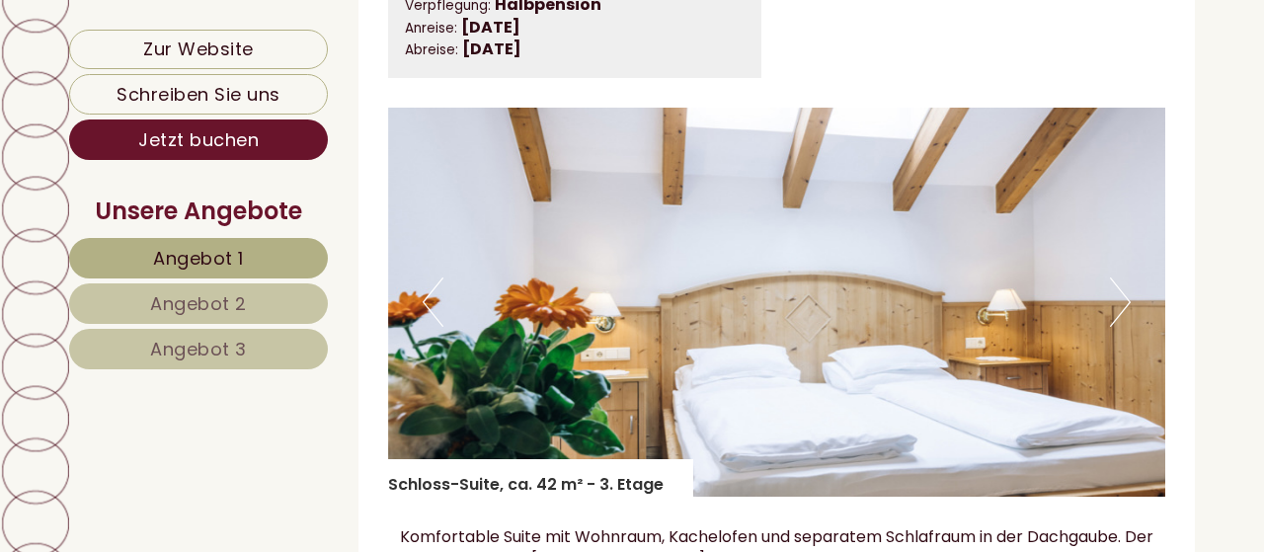
click at [1120, 312] on button "Next" at bounding box center [1120, 302] width 21 height 49
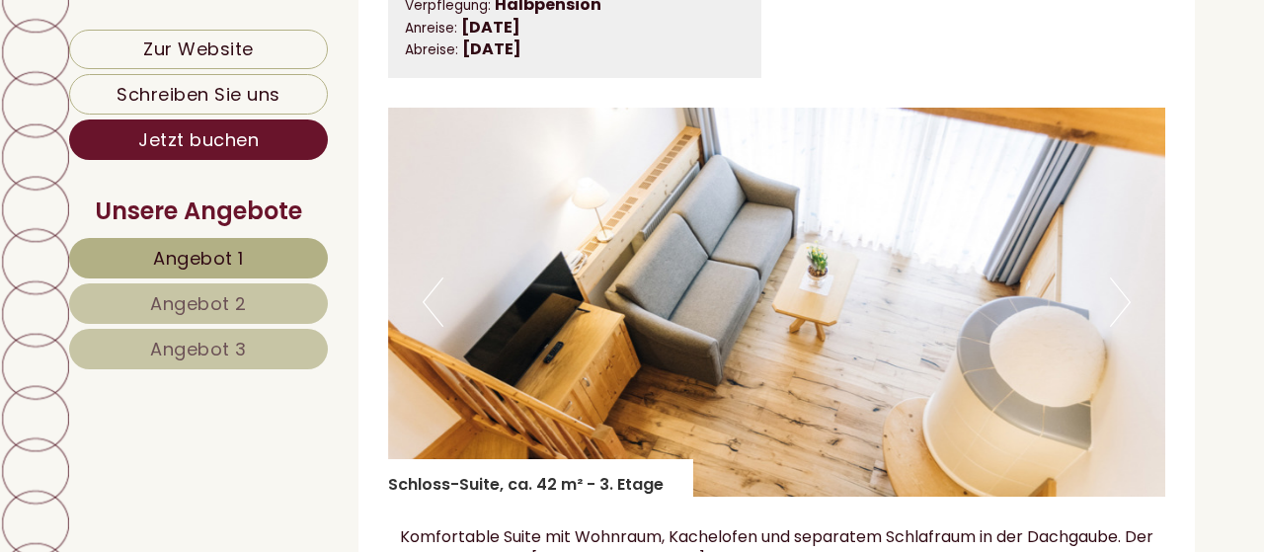
click at [1120, 312] on button "Next" at bounding box center [1120, 302] width 21 height 49
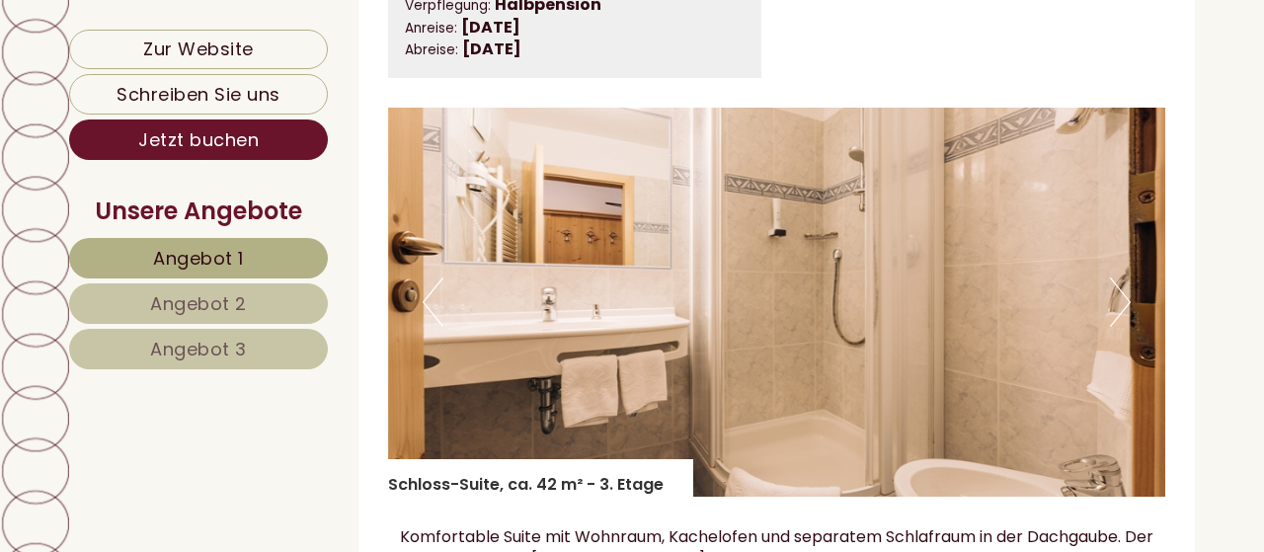
click at [1120, 312] on button "Next" at bounding box center [1120, 302] width 21 height 49
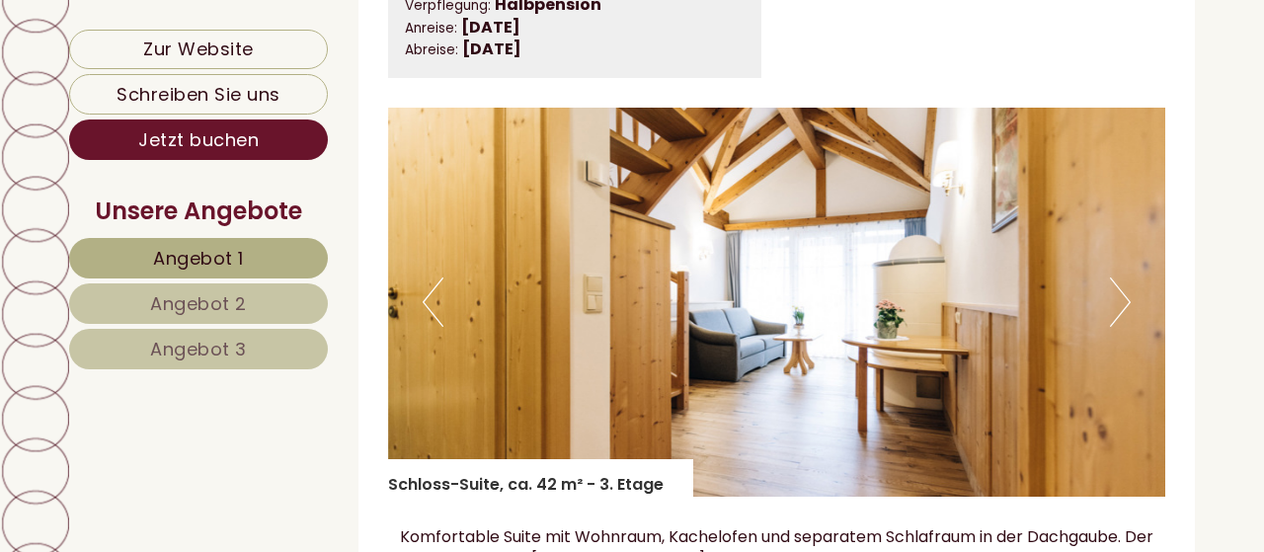
click at [1120, 312] on button "Next" at bounding box center [1120, 302] width 21 height 49
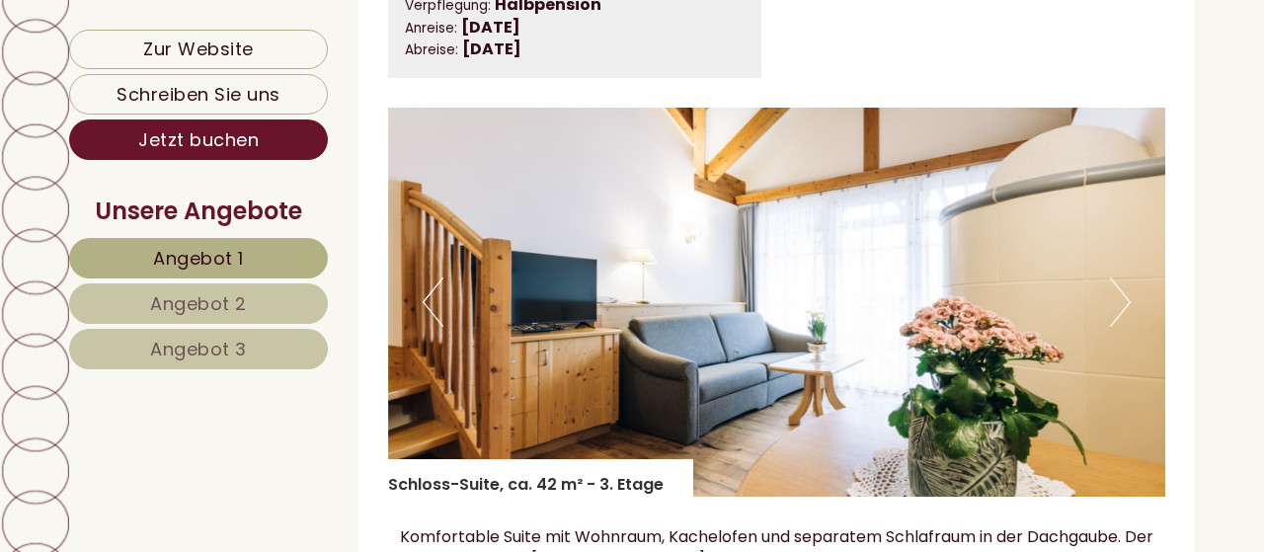
click at [1120, 312] on button "Next" at bounding box center [1120, 302] width 21 height 49
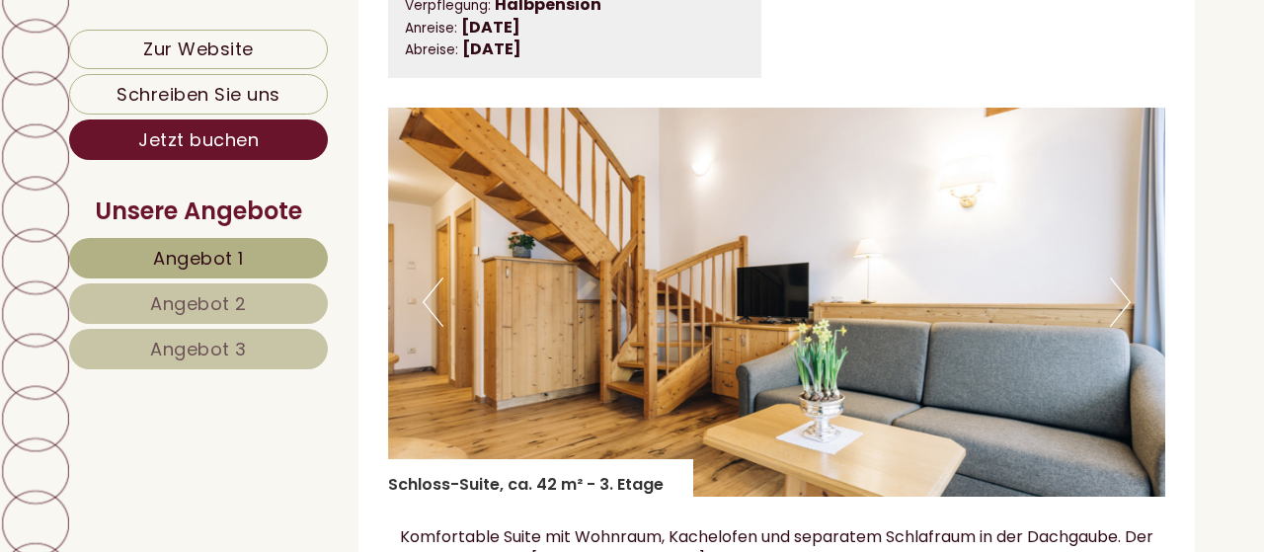
click at [1120, 312] on button "Next" at bounding box center [1120, 302] width 21 height 49
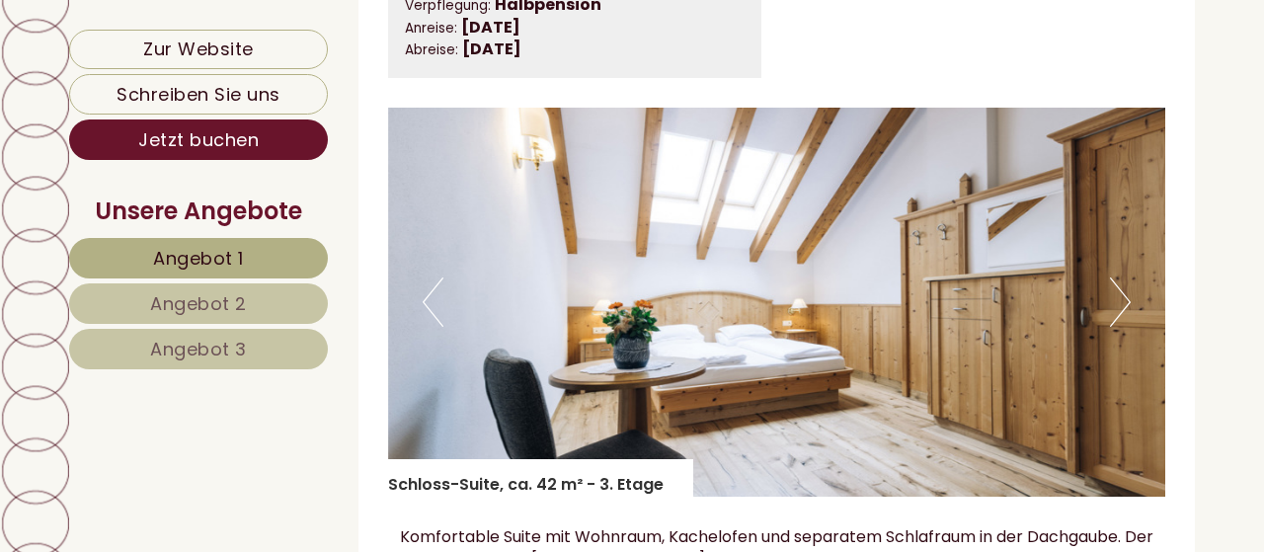
click at [1120, 312] on button "Next" at bounding box center [1120, 302] width 21 height 49
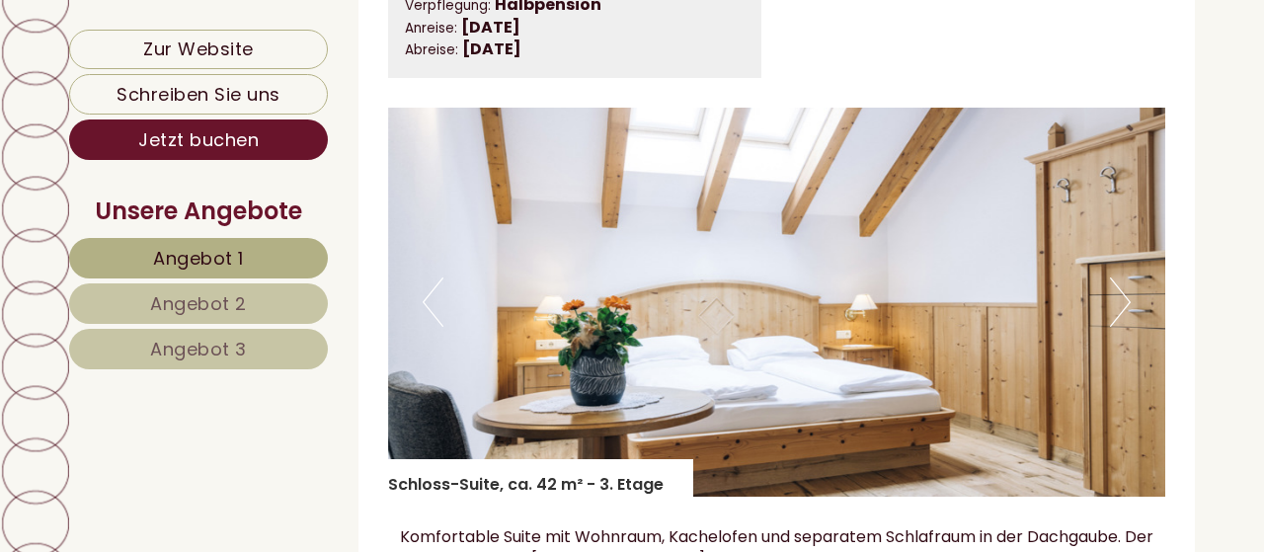
click at [1120, 312] on button "Next" at bounding box center [1120, 302] width 21 height 49
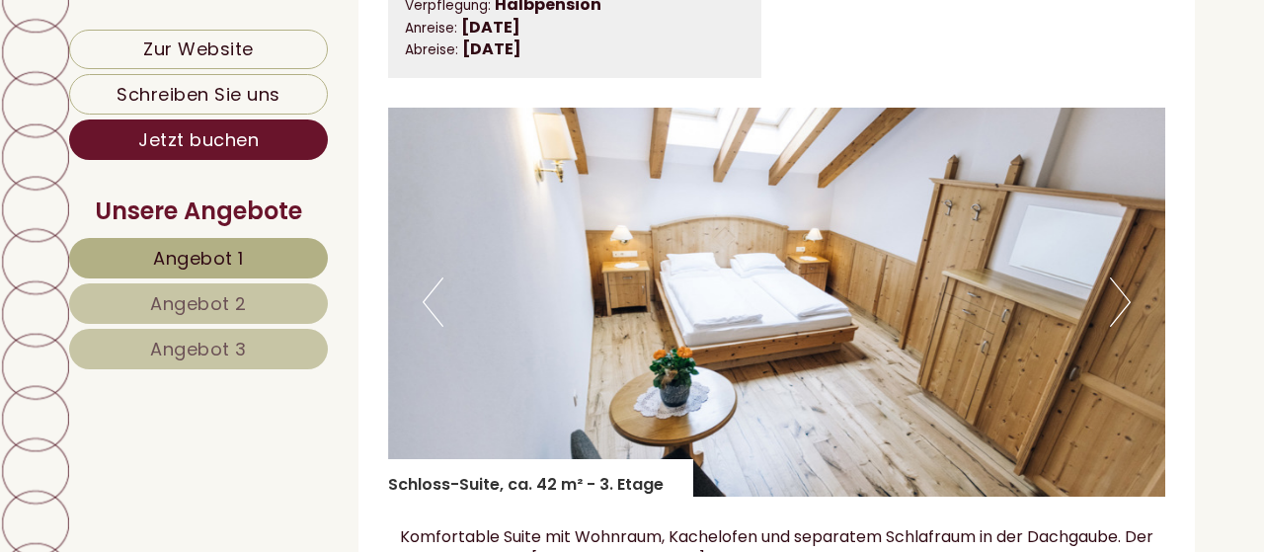
click at [1120, 312] on button "Next" at bounding box center [1120, 302] width 21 height 49
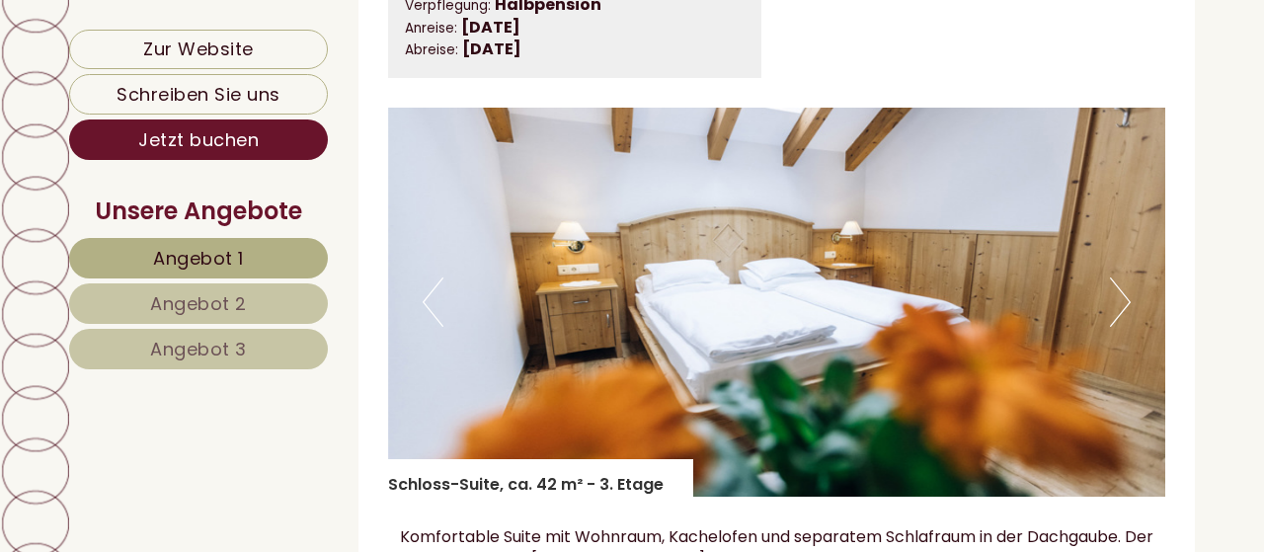
click at [1120, 312] on button "Next" at bounding box center [1120, 302] width 21 height 49
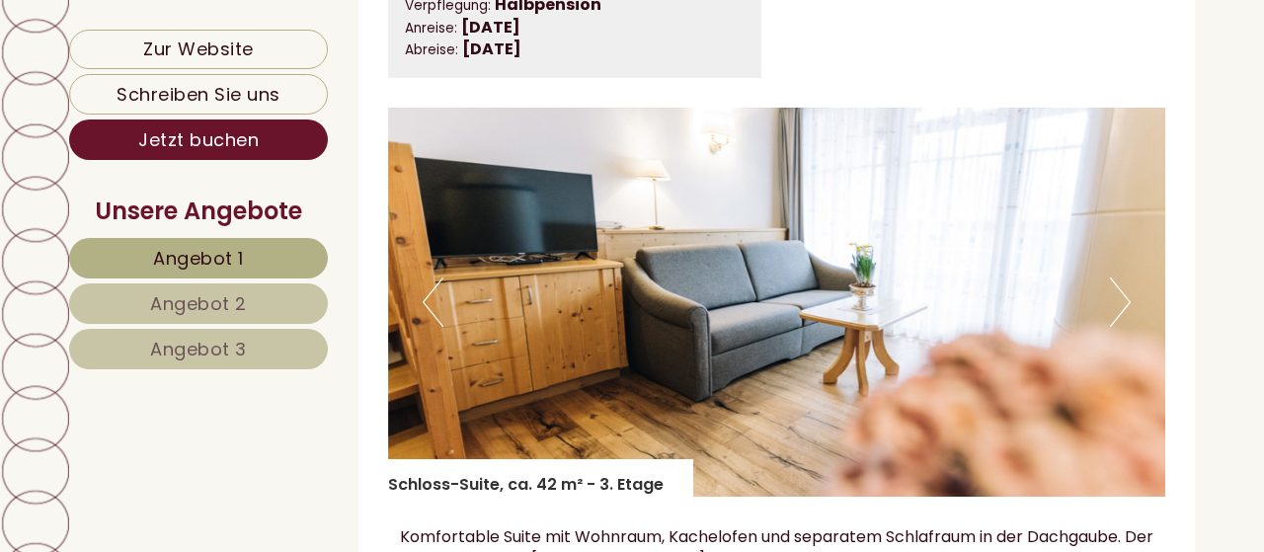
click at [1120, 312] on button "Next" at bounding box center [1120, 302] width 21 height 49
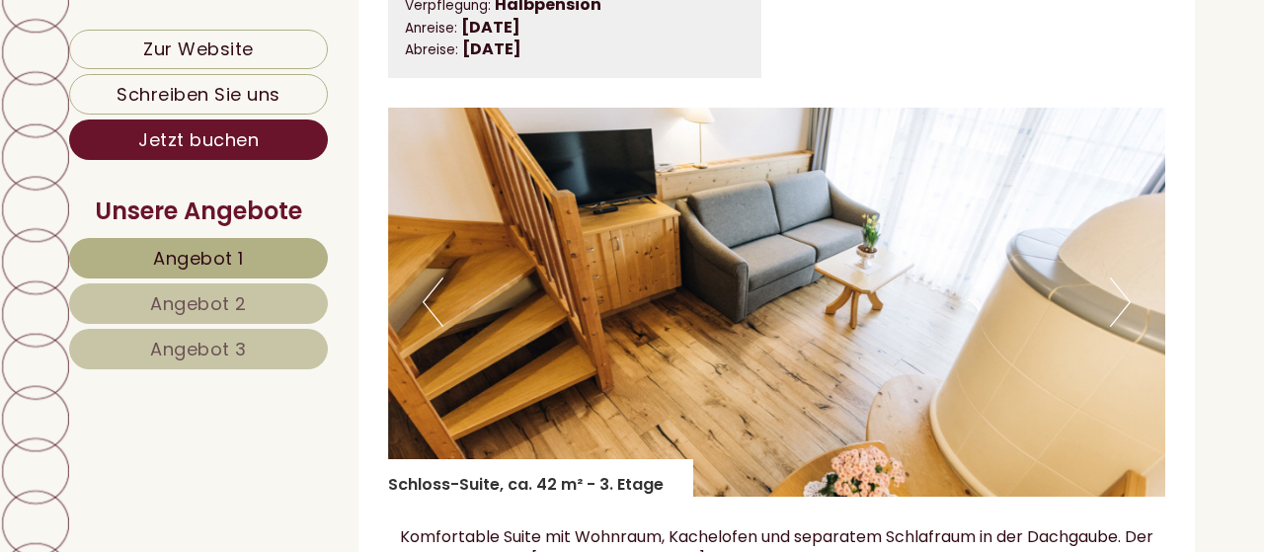
click at [1120, 312] on button "Next" at bounding box center [1120, 302] width 21 height 49
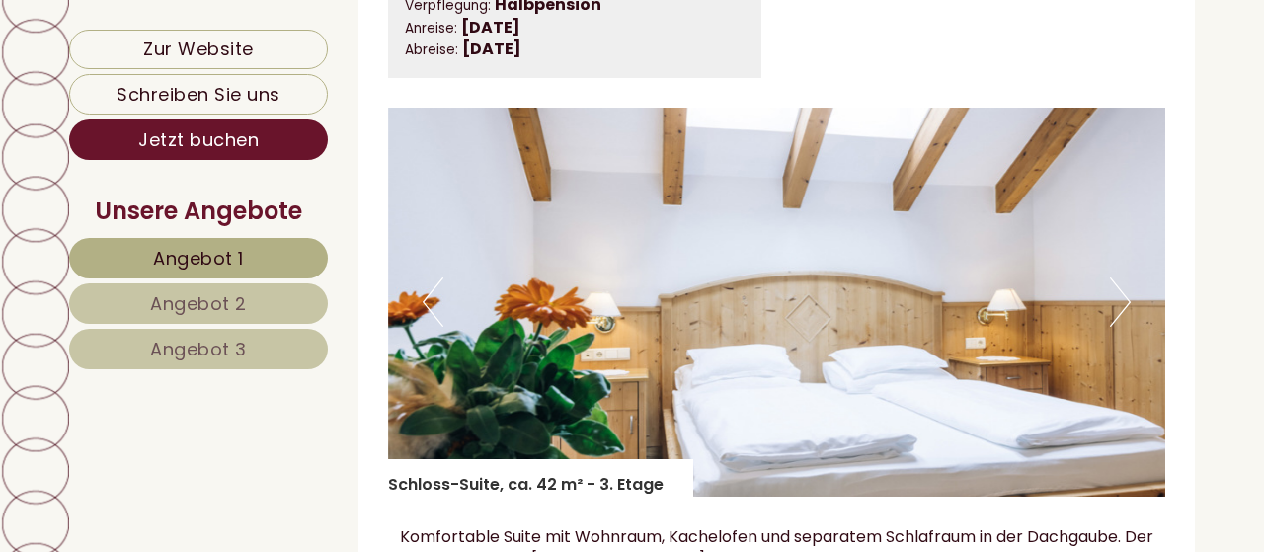
click at [1120, 312] on button "Next" at bounding box center [1120, 302] width 21 height 49
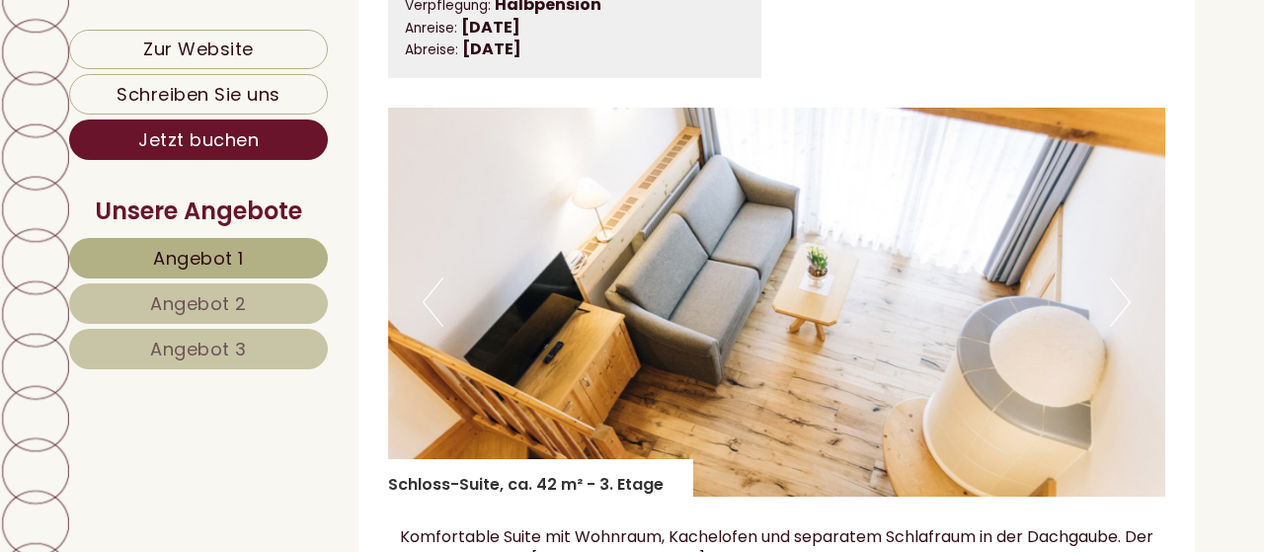
click at [1120, 312] on button "Next" at bounding box center [1120, 302] width 21 height 49
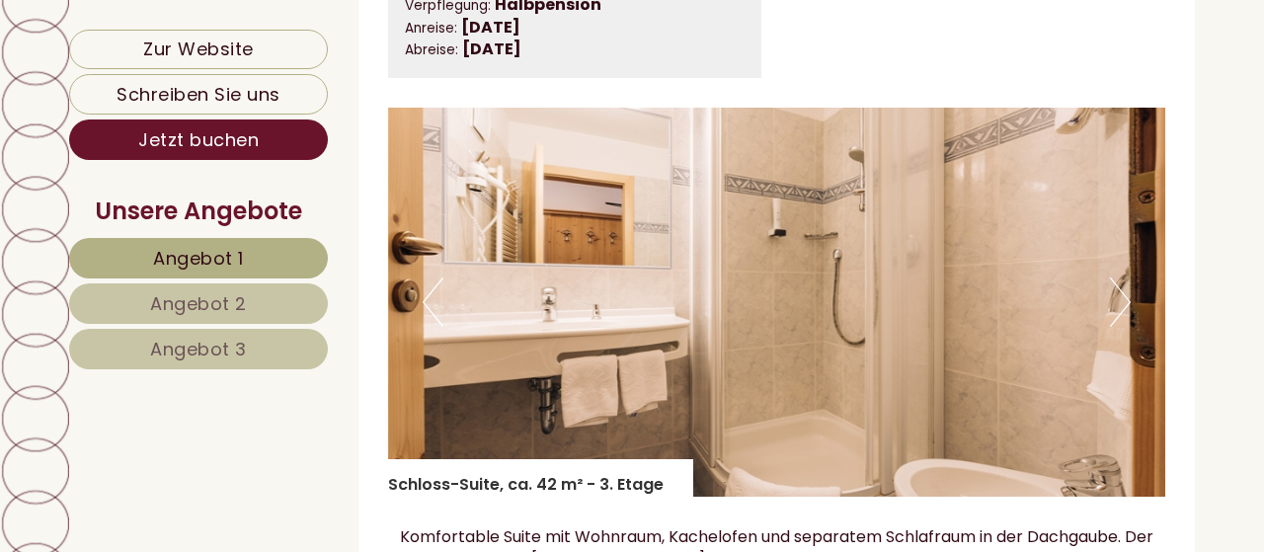
click at [1120, 312] on button "Next" at bounding box center [1120, 302] width 21 height 49
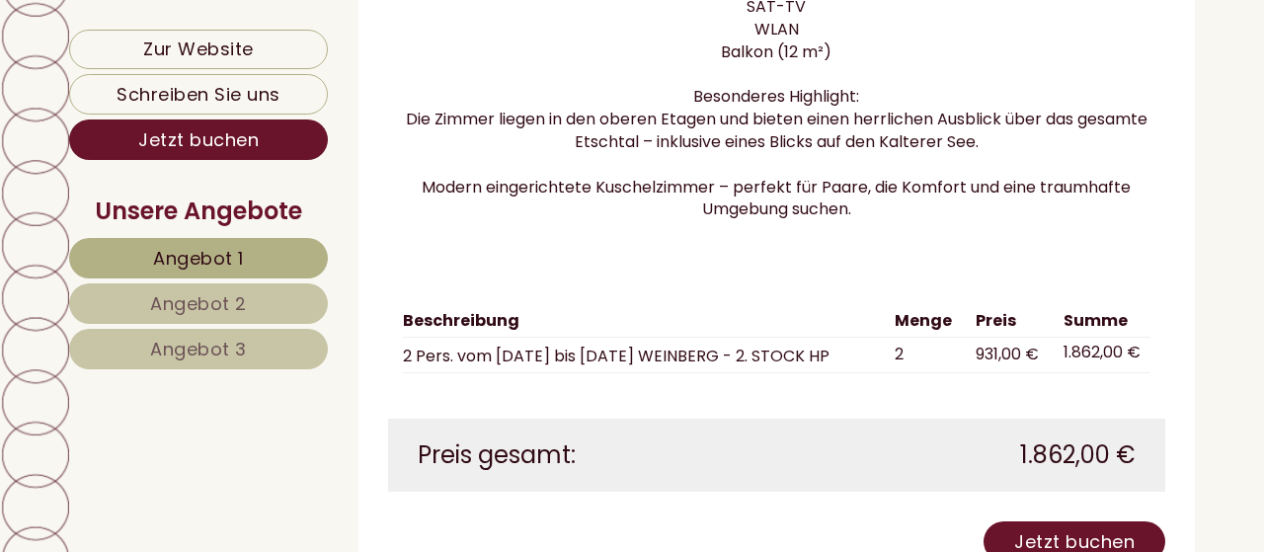
scroll to position [3390, 0]
